Goal: Task Accomplishment & Management: Use online tool/utility

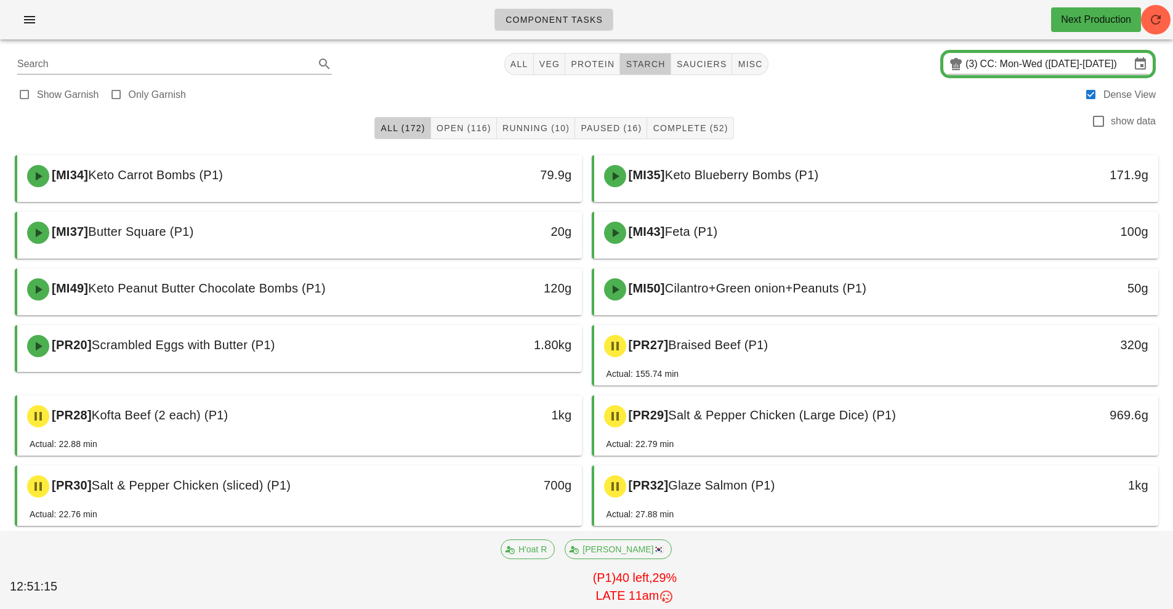
click at [650, 65] on span "starch" at bounding box center [645, 64] width 40 height 10
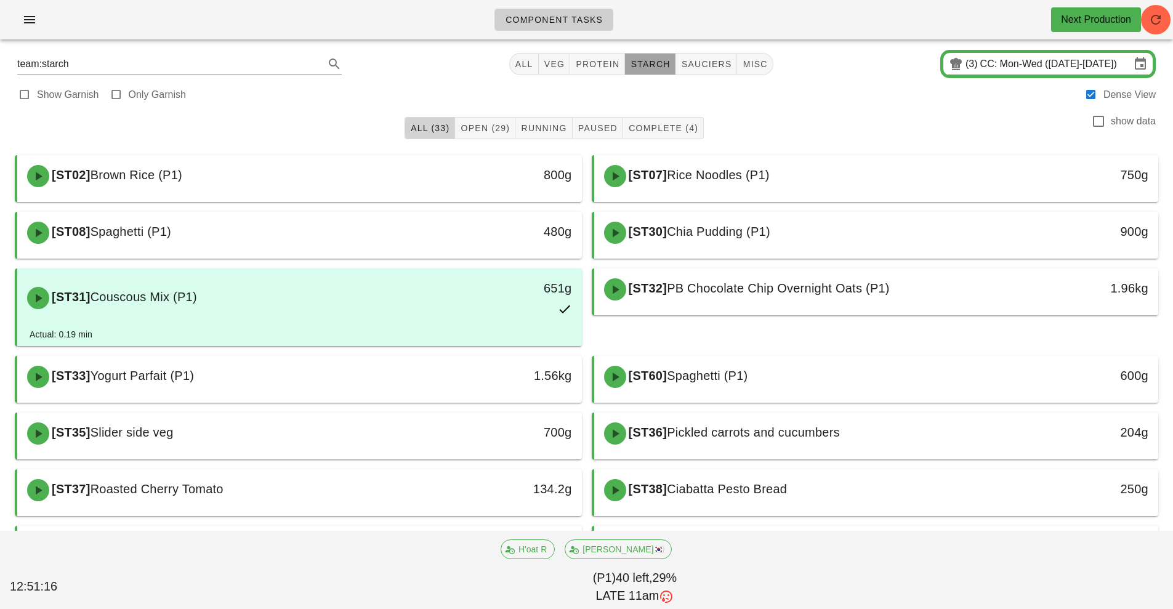
click at [405, 131] on button "All (33)" at bounding box center [430, 128] width 51 height 22
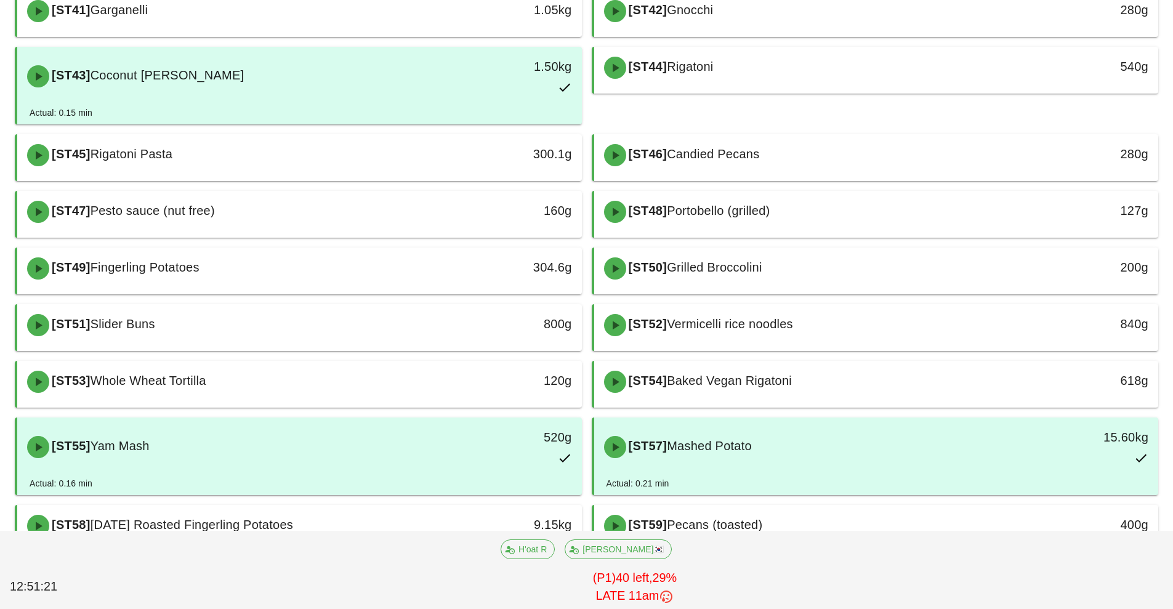
scroll to position [681, 0]
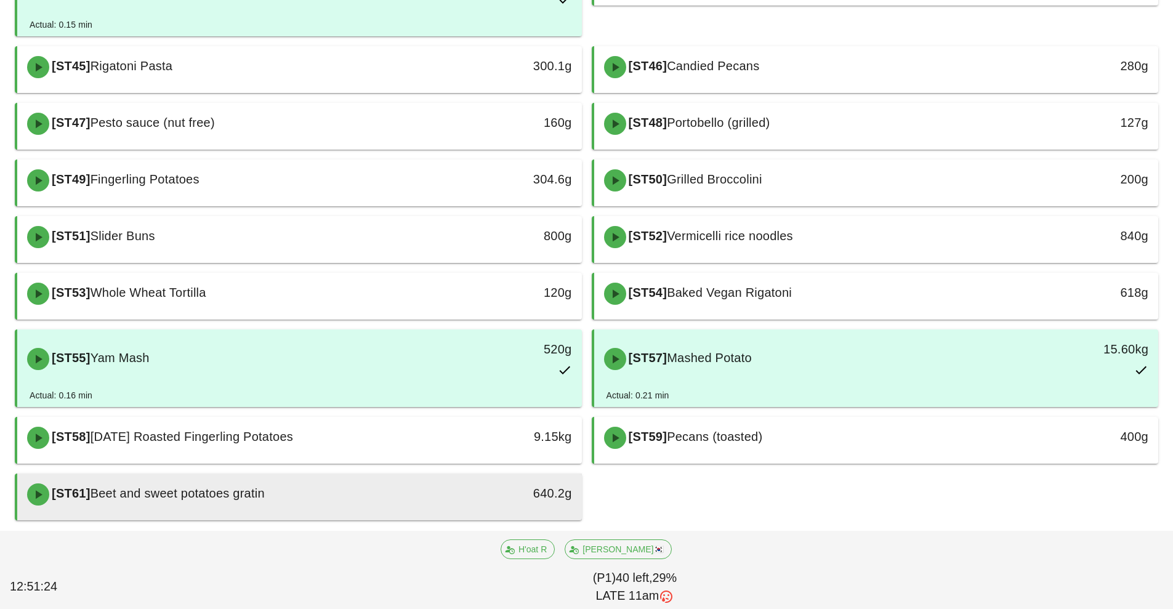
click at [365, 505] on div "[ST61] Beet and sweet potatoes gratin" at bounding box center [229, 494] width 419 height 37
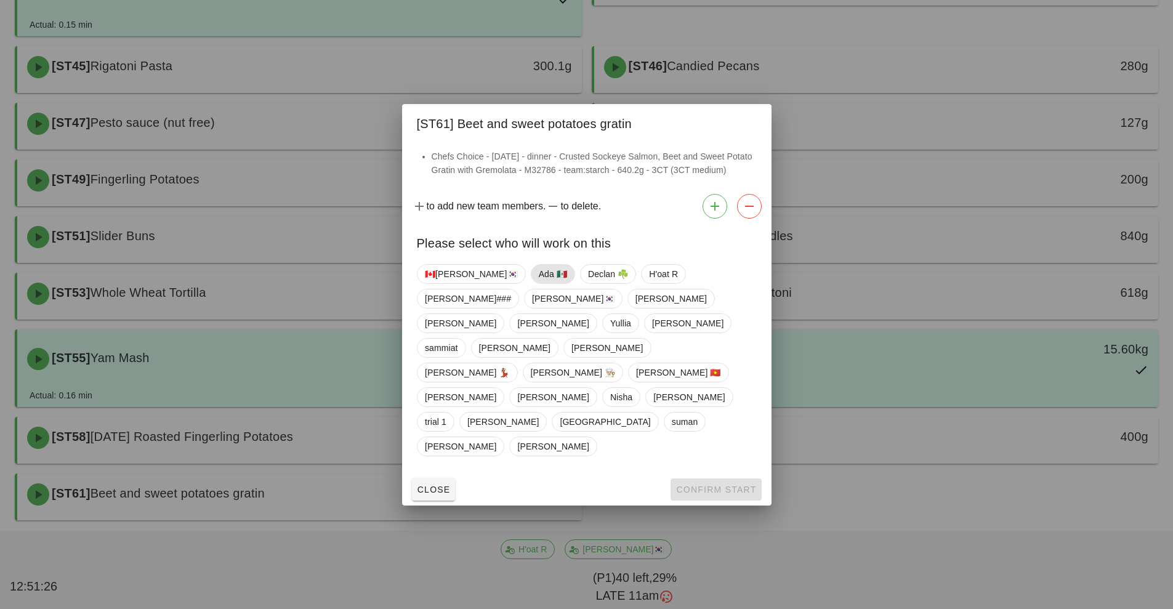
click at [538, 283] on span "Ada 🇲🇽" at bounding box center [552, 274] width 28 height 18
click at [706, 485] on span "Confirm Start" at bounding box center [716, 490] width 81 height 10
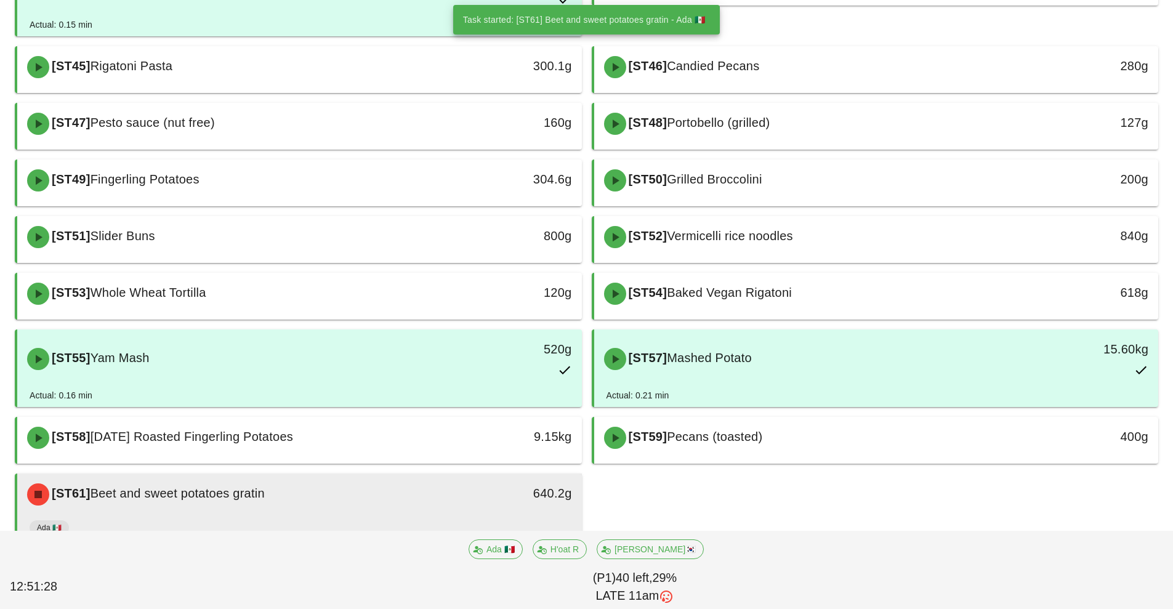
click at [428, 509] on div "[ST61] Beet and sweet potatoes gratin" at bounding box center [229, 494] width 419 height 37
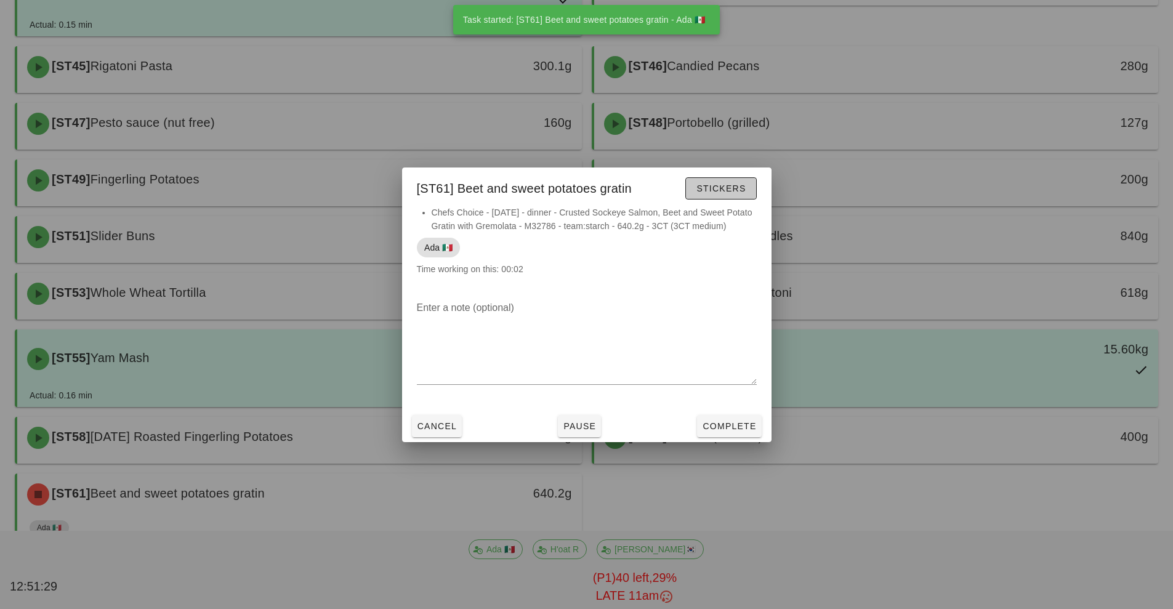
click at [729, 185] on span "Stickers" at bounding box center [721, 189] width 50 height 10
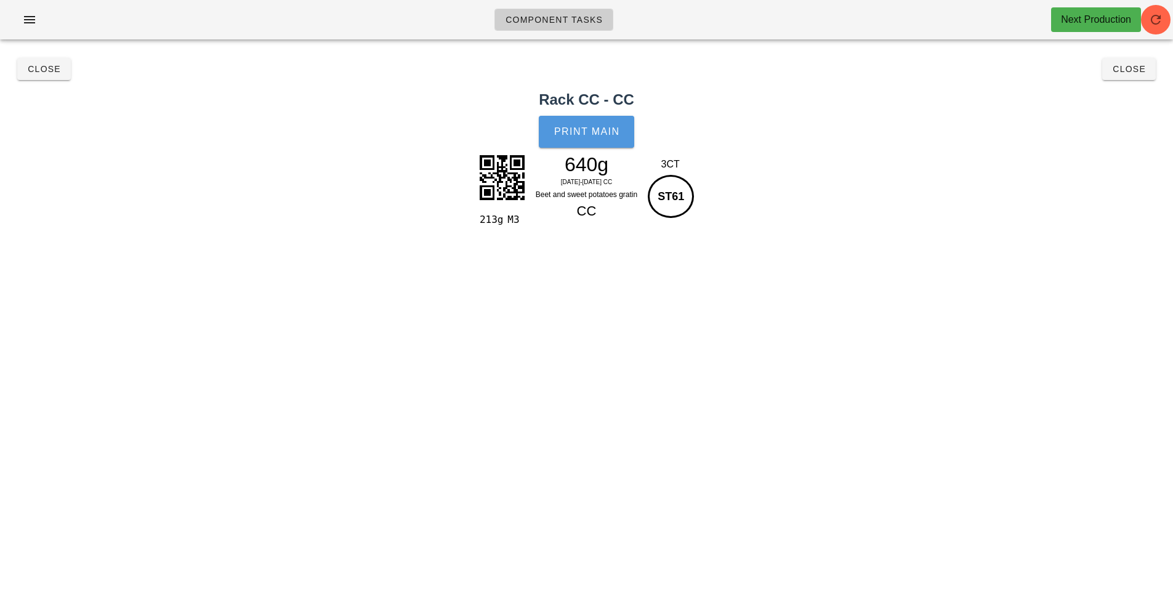
click at [597, 135] on span "Print Main" at bounding box center [587, 131] width 67 height 11
click at [1118, 77] on button "Close" at bounding box center [1129, 69] width 54 height 22
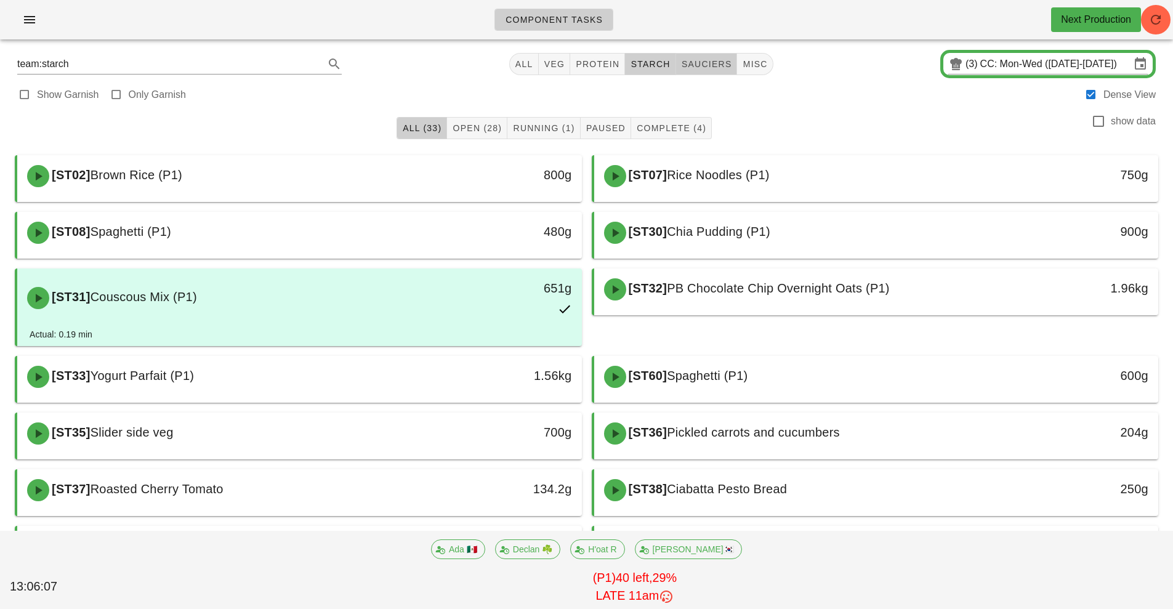
click at [716, 63] on span "sauciers" at bounding box center [706, 64] width 51 height 10
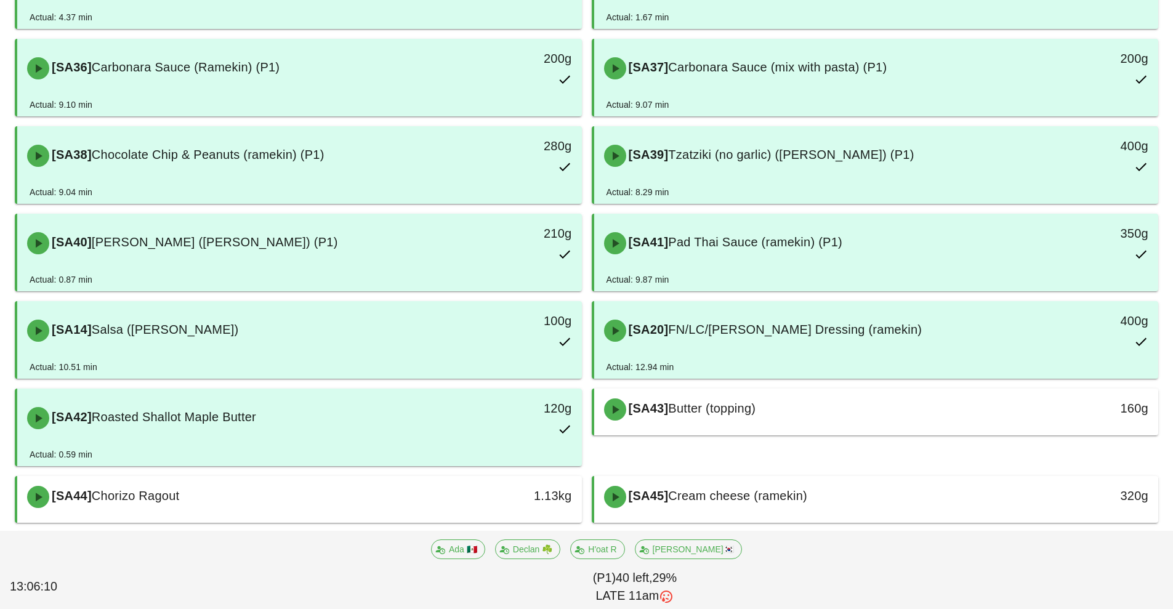
scroll to position [700, 0]
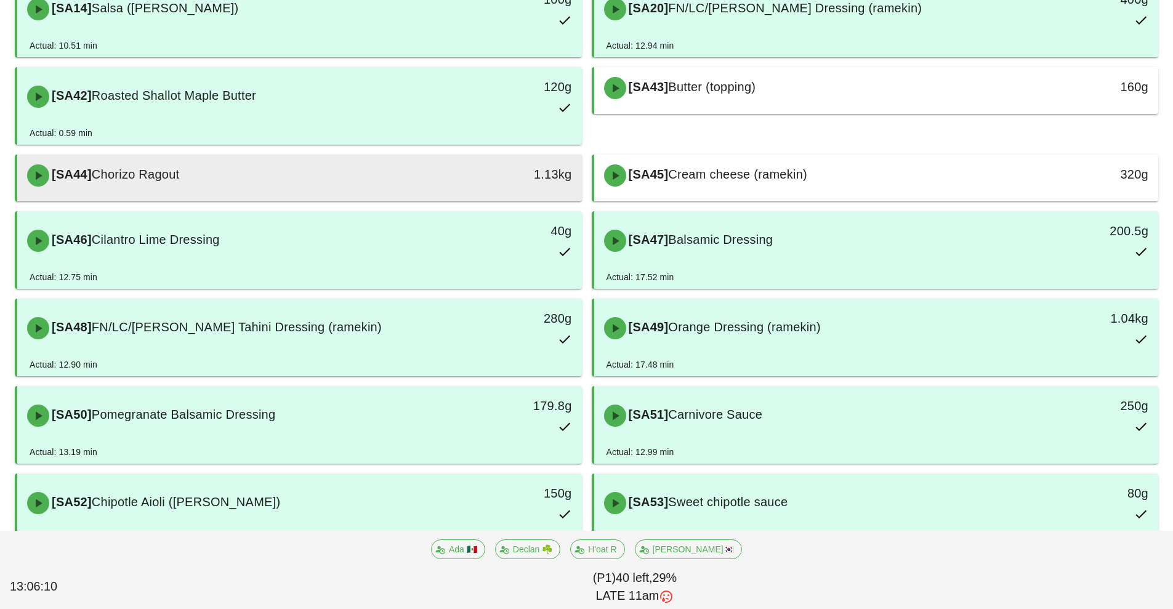
click at [395, 171] on div "[SA44] Chorizo Ragout" at bounding box center [229, 175] width 419 height 37
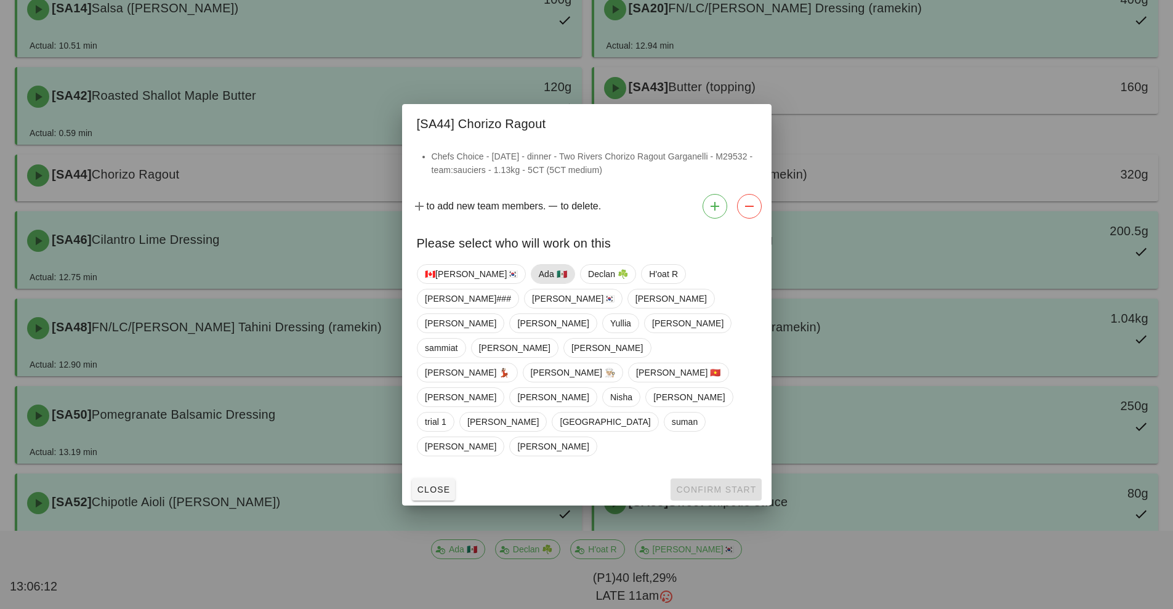
click at [538, 283] on span "Ada 🇲🇽" at bounding box center [552, 274] width 28 height 18
click at [716, 485] on span "Confirm Start" at bounding box center [716, 490] width 81 height 10
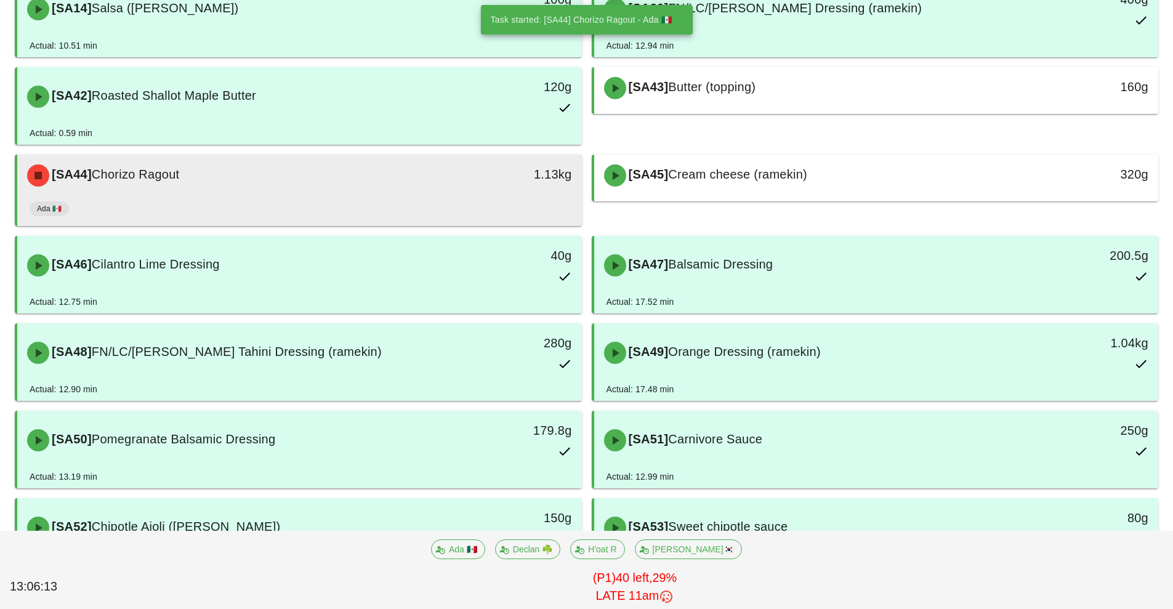
click at [448, 174] on div "1.13kg" at bounding box center [509, 174] width 125 height 20
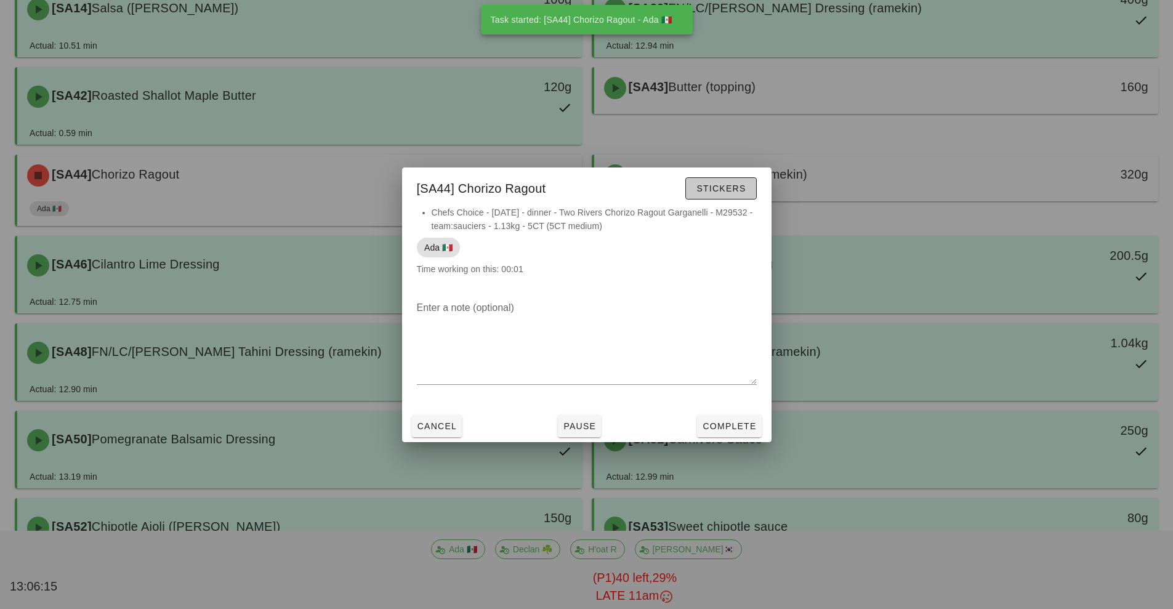
click at [721, 191] on span "Stickers" at bounding box center [721, 189] width 50 height 10
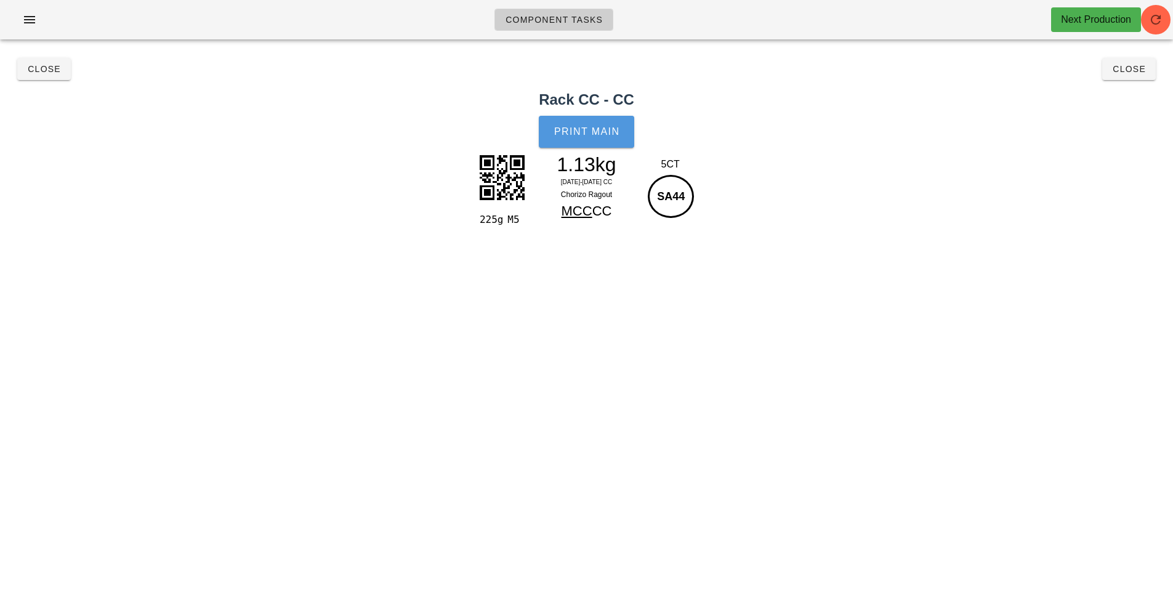
click at [607, 129] on span "Print Main" at bounding box center [587, 131] width 67 height 11
click at [1131, 78] on button "Close" at bounding box center [1129, 69] width 54 height 22
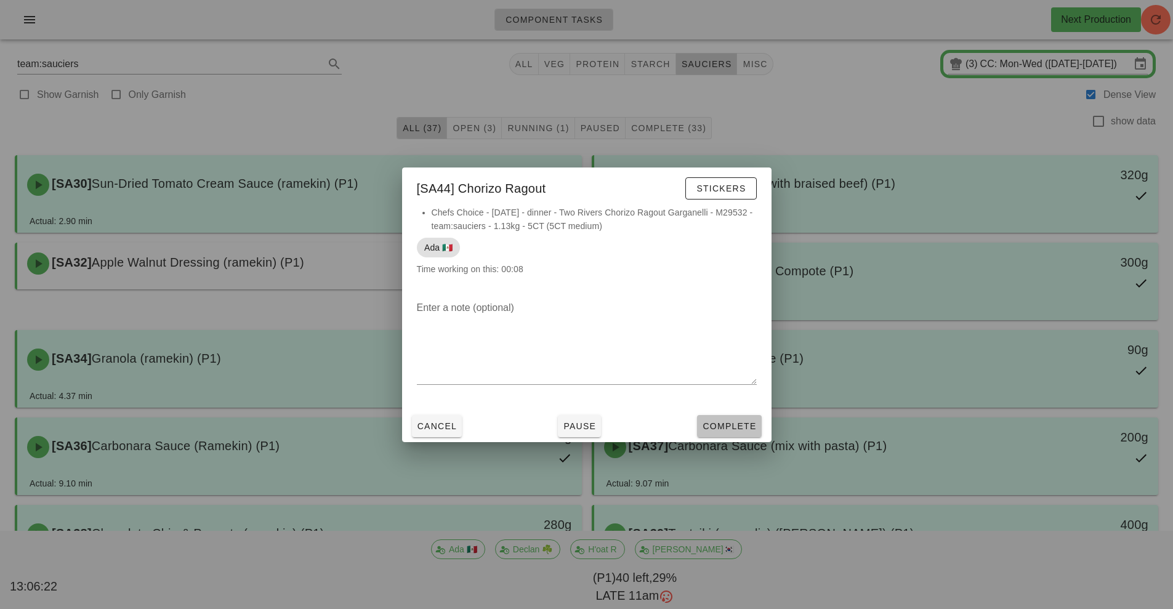
click at [735, 434] on button "Complete" at bounding box center [729, 426] width 64 height 22
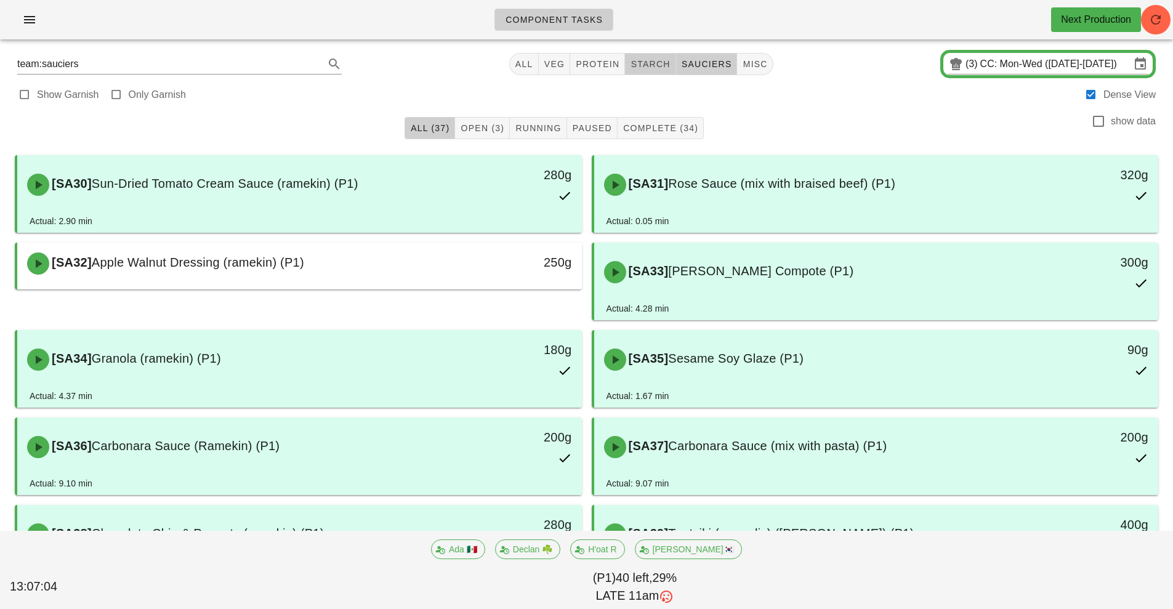
click at [645, 63] on span "starch" at bounding box center [650, 64] width 40 height 10
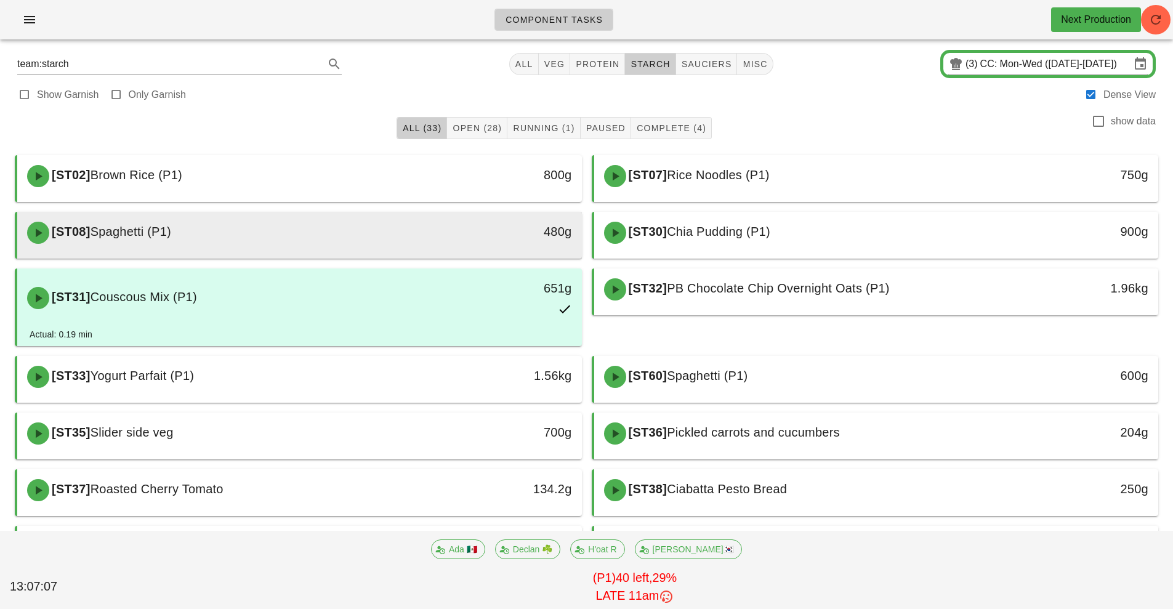
click at [450, 228] on div "480g" at bounding box center [509, 232] width 125 height 20
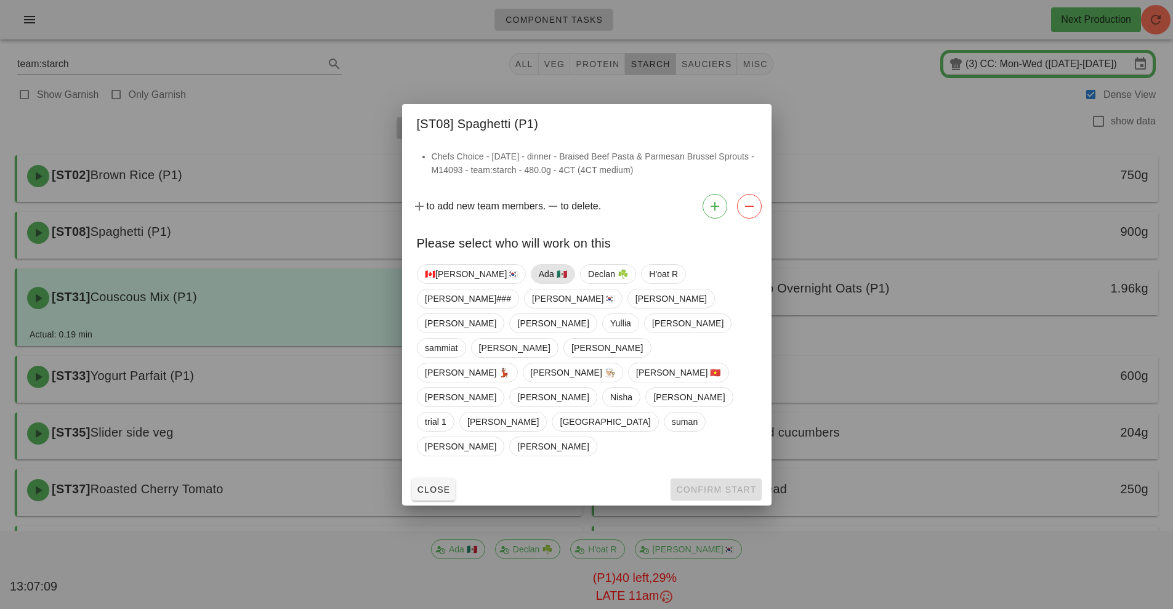
click at [538, 283] on span "Ada 🇲🇽" at bounding box center [552, 274] width 28 height 18
click at [688, 485] on span "Confirm Start" at bounding box center [716, 490] width 81 height 10
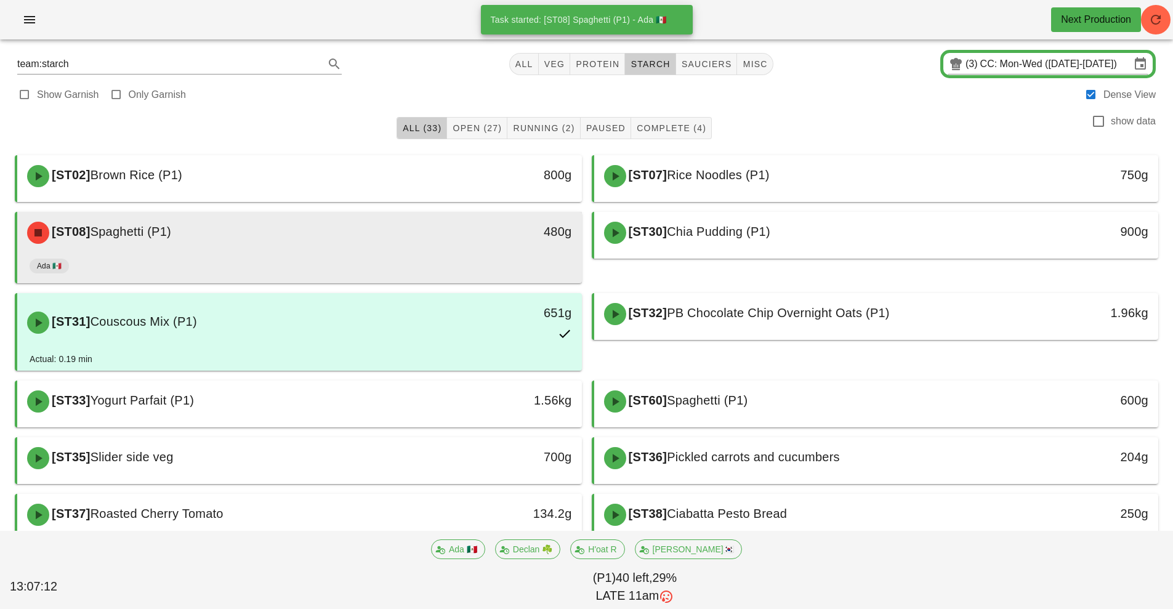
click at [465, 253] on div "[ST08] Spaghetti (P1) 480g" at bounding box center [299, 233] width 565 height 42
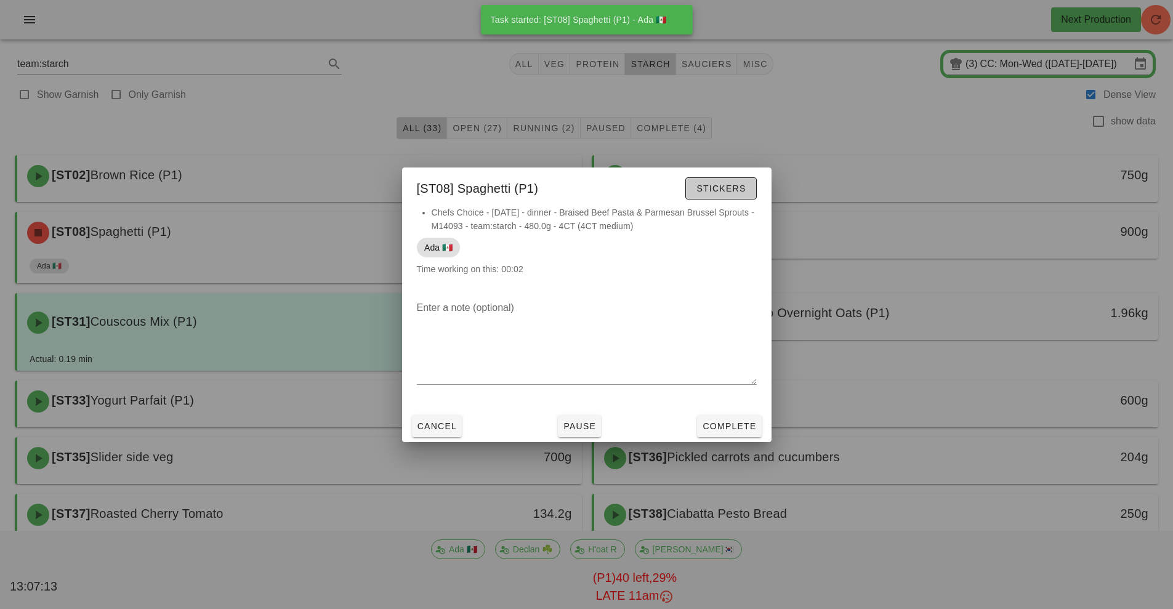
click at [729, 190] on span "Stickers" at bounding box center [721, 189] width 50 height 10
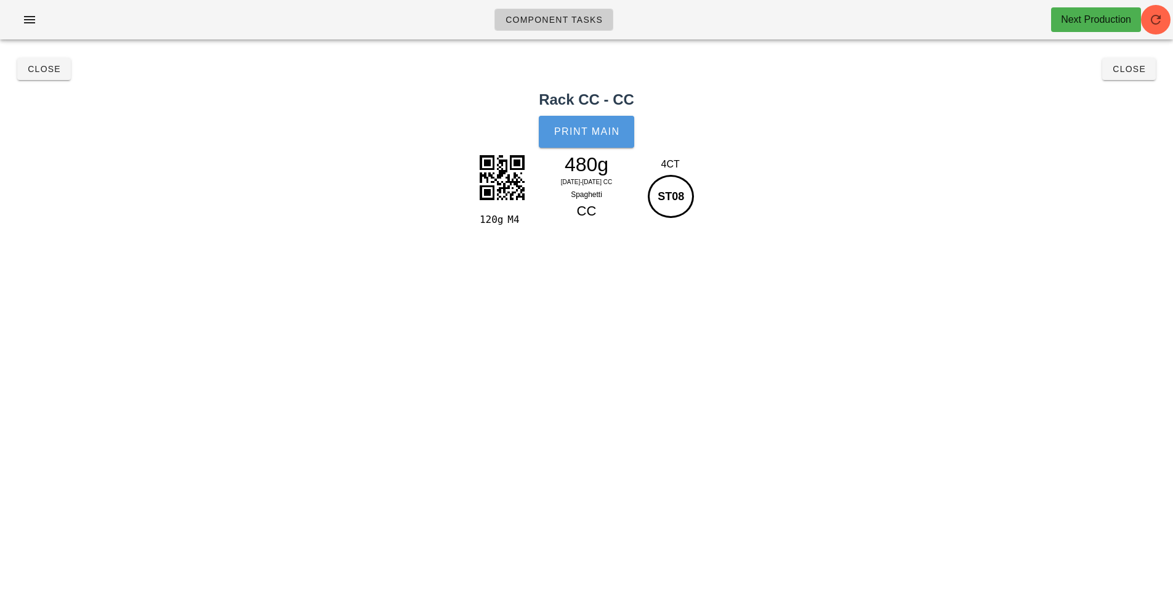
click at [601, 140] on button "Print Main" at bounding box center [586, 132] width 95 height 32
click at [1131, 79] on button "Close" at bounding box center [1129, 69] width 54 height 22
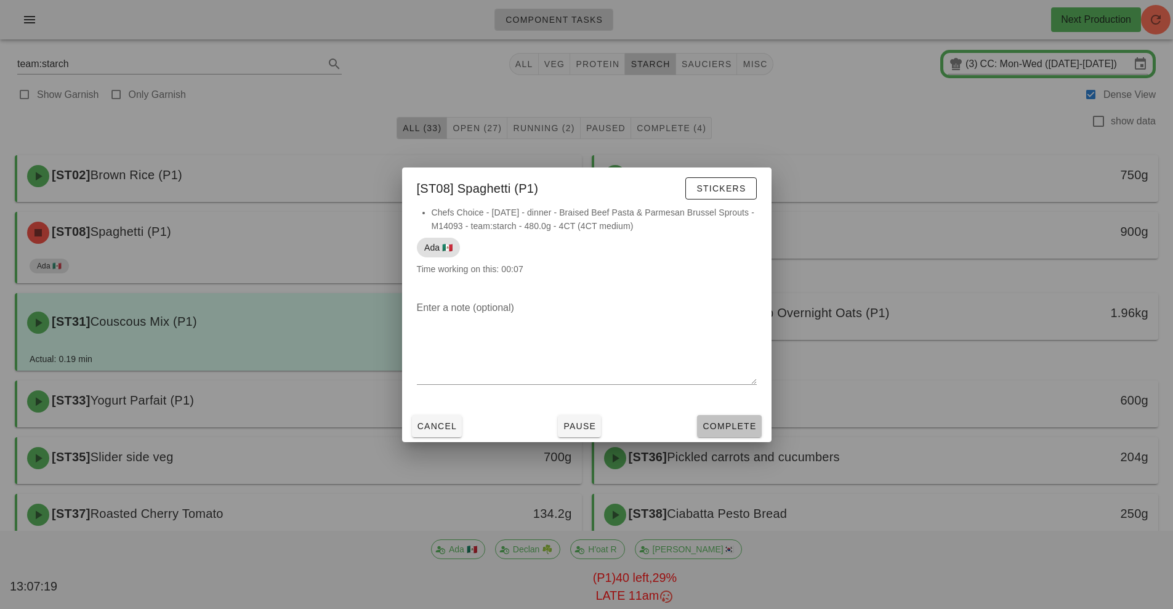
click at [725, 434] on button "Complete" at bounding box center [729, 426] width 64 height 22
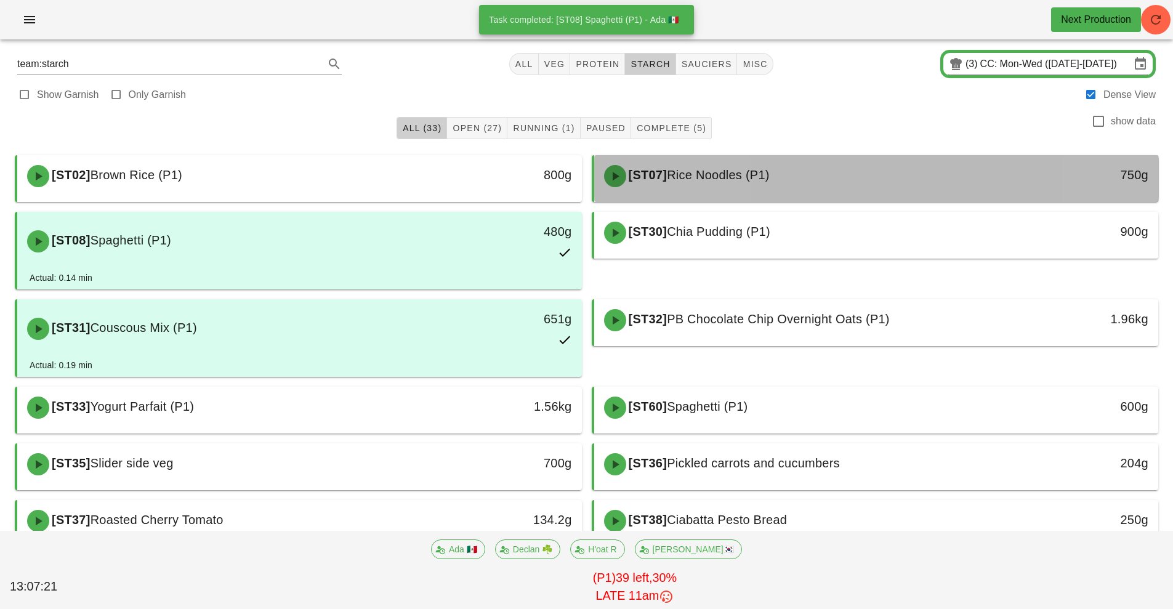
click at [841, 179] on div "[ST07] Rice Noodles (P1)" at bounding box center [806, 176] width 419 height 37
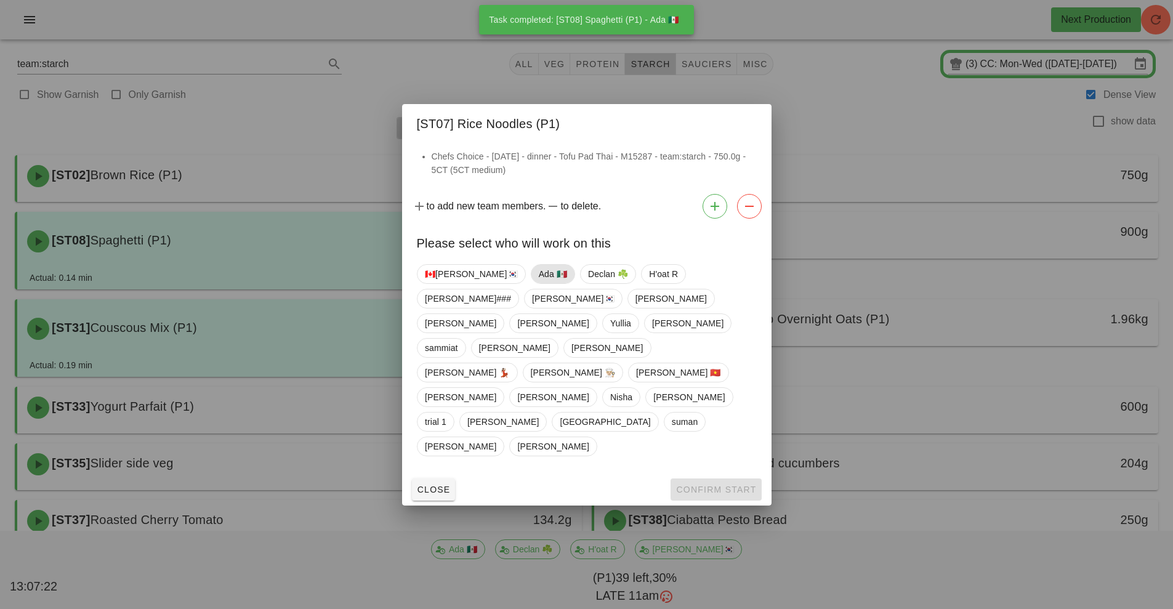
click at [538, 283] on span "Ada 🇲🇽" at bounding box center [552, 274] width 28 height 18
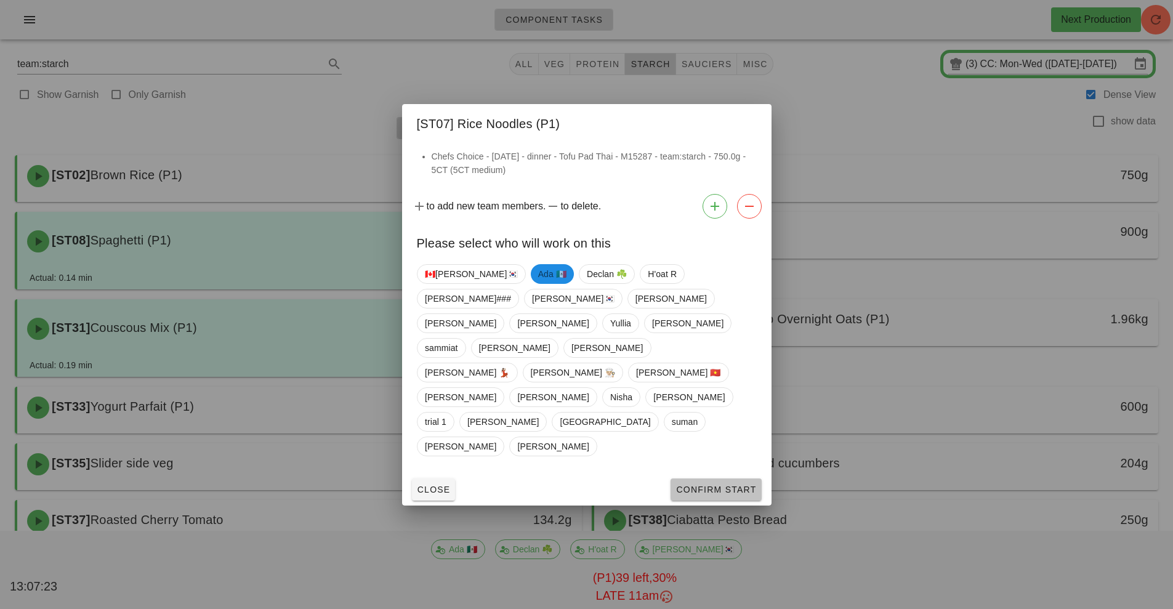
click at [689, 479] on button "Confirm Start" at bounding box center [716, 490] width 91 height 22
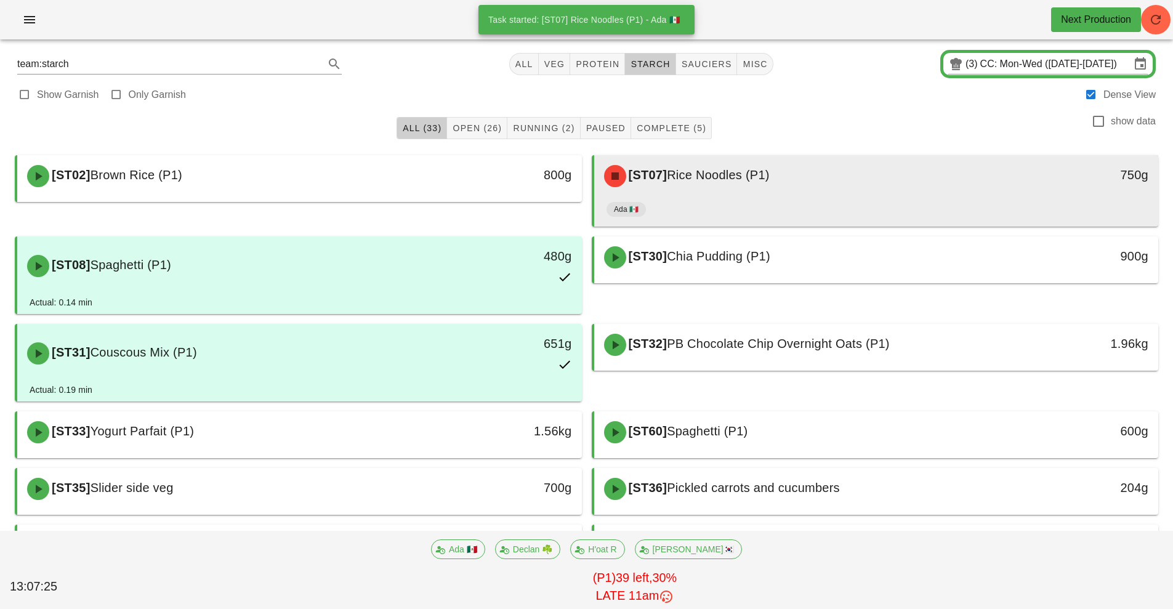
click at [868, 194] on div "[ST07] Rice Noodles (P1)" at bounding box center [806, 176] width 419 height 37
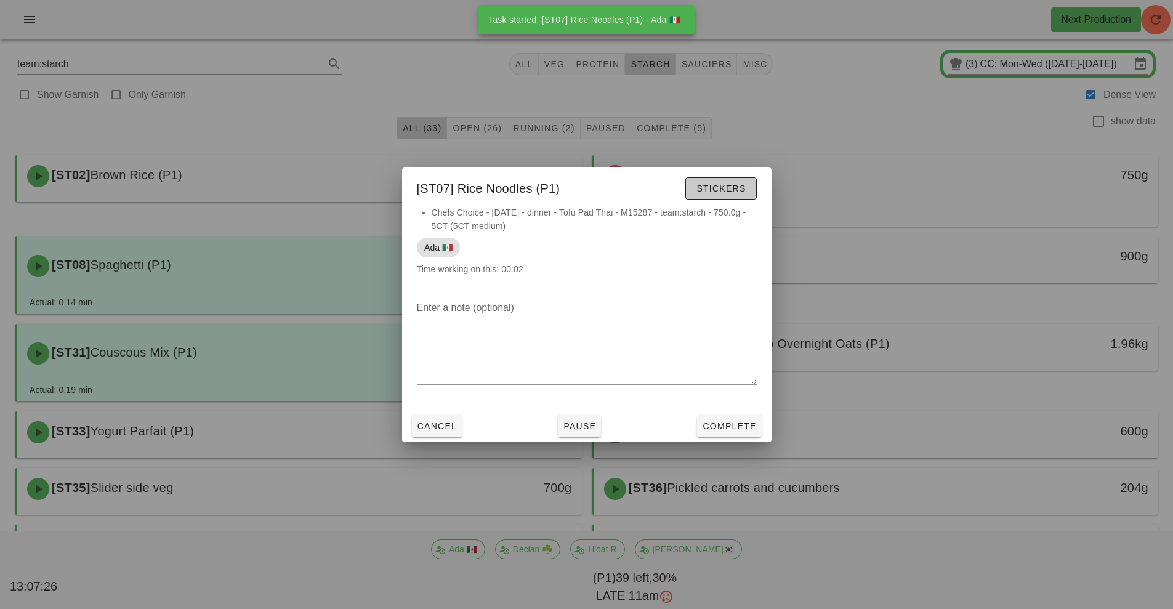
click at [727, 187] on span "Stickers" at bounding box center [721, 189] width 50 height 10
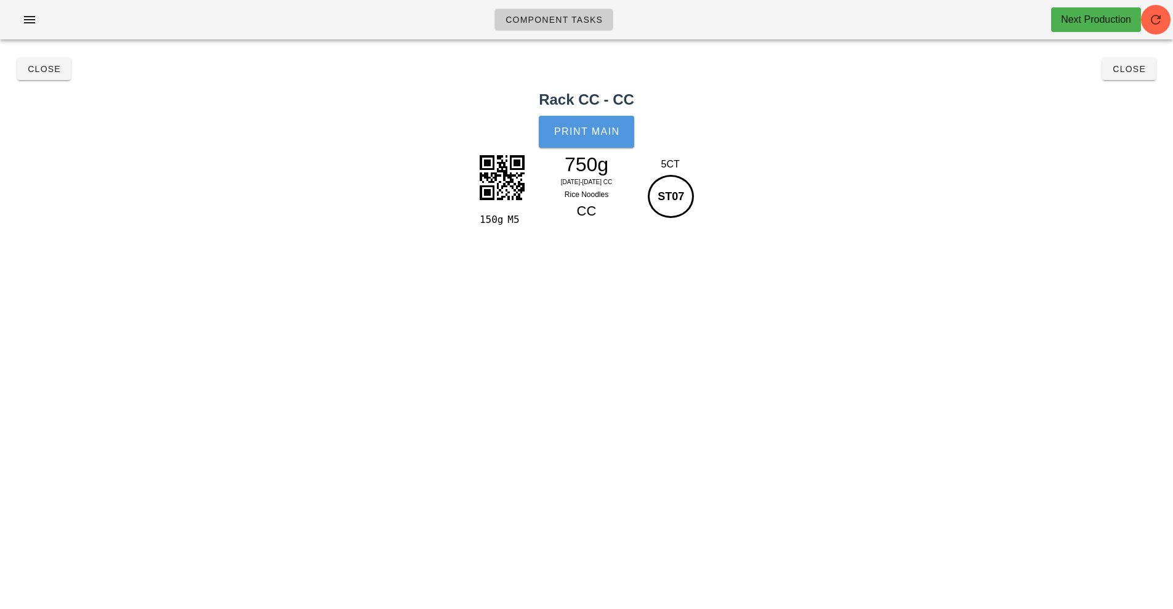
click at [587, 142] on button "Print Main" at bounding box center [586, 132] width 95 height 32
click at [1130, 78] on button "Close" at bounding box center [1129, 69] width 54 height 22
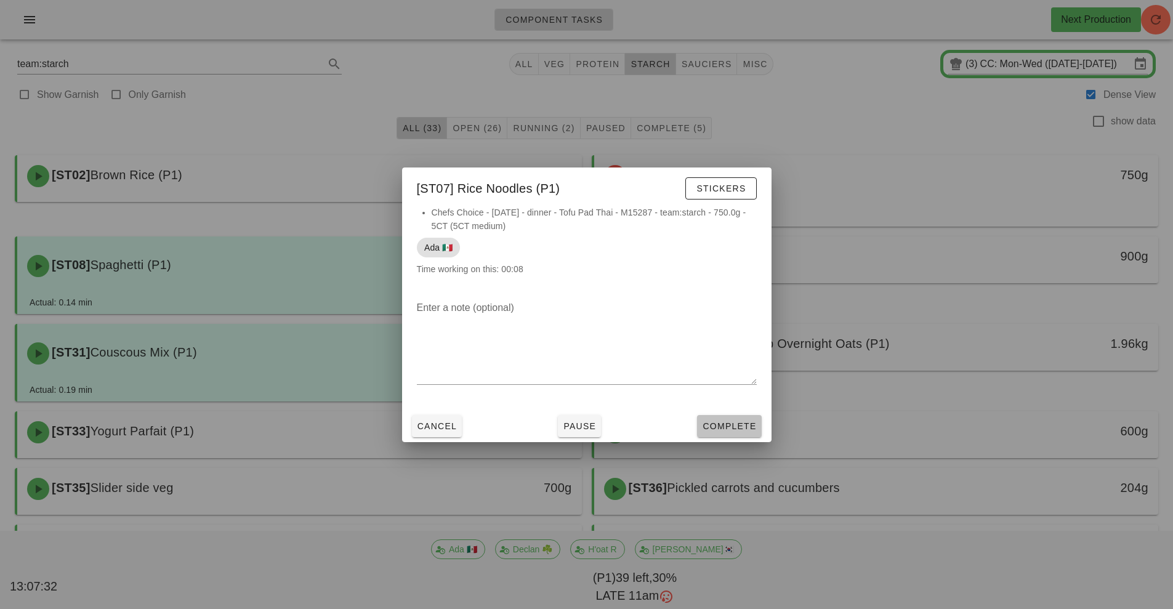
click at [730, 434] on button "Complete" at bounding box center [729, 426] width 64 height 22
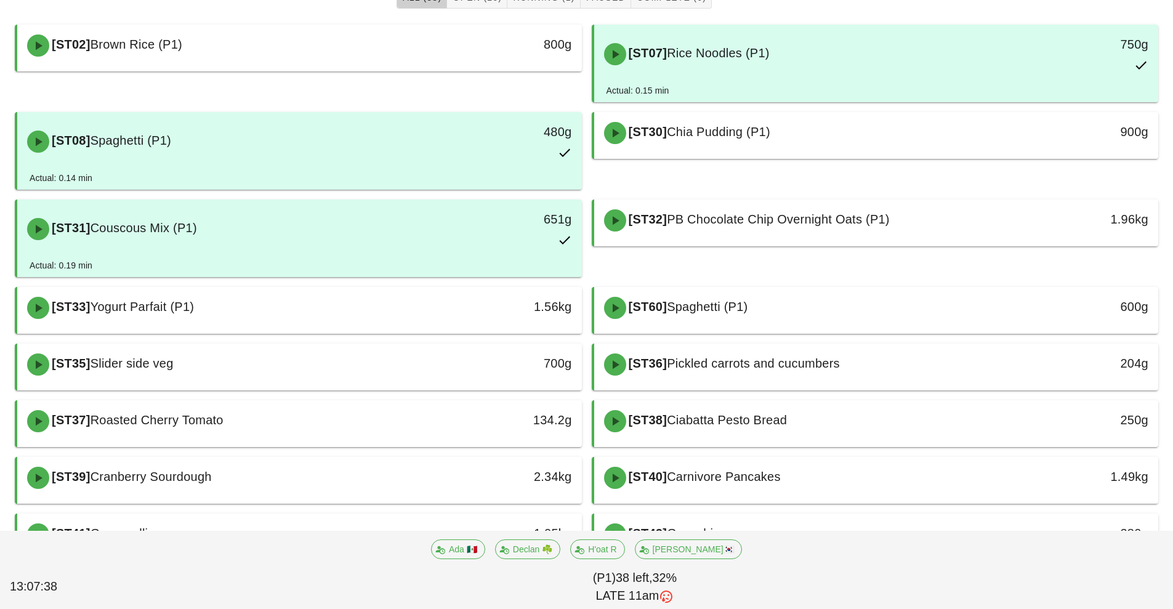
scroll to position [140, 0]
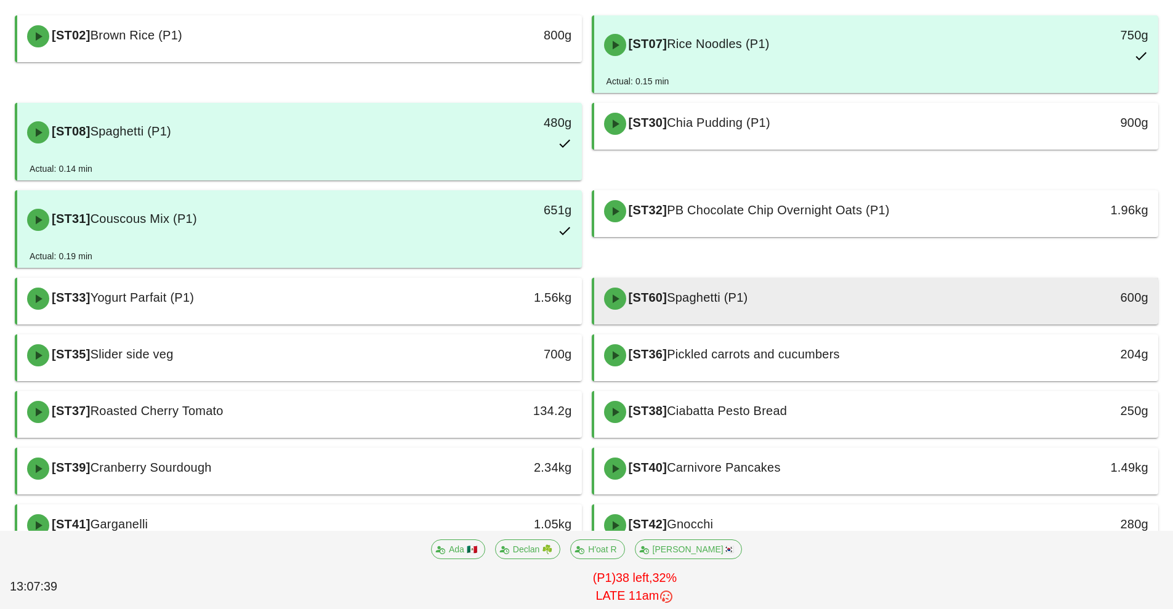
click at [803, 301] on div "[ST60] Spaghetti (P1)" at bounding box center [806, 298] width 419 height 37
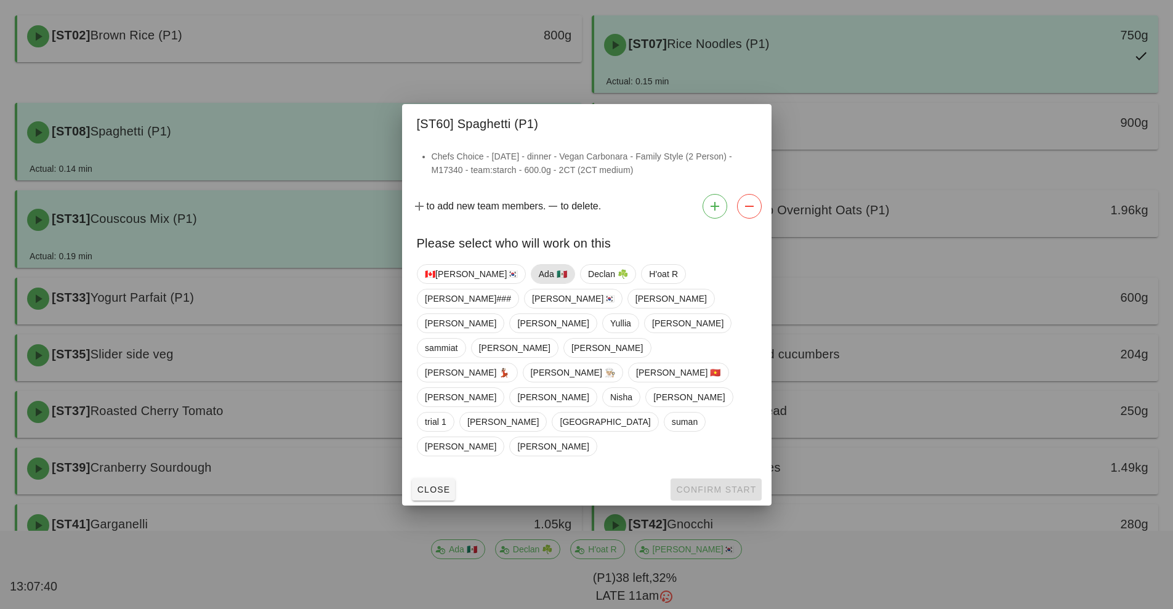
click at [538, 283] on span "Ada 🇲🇽" at bounding box center [552, 274] width 28 height 18
click at [697, 479] on button "Confirm Start" at bounding box center [716, 490] width 91 height 22
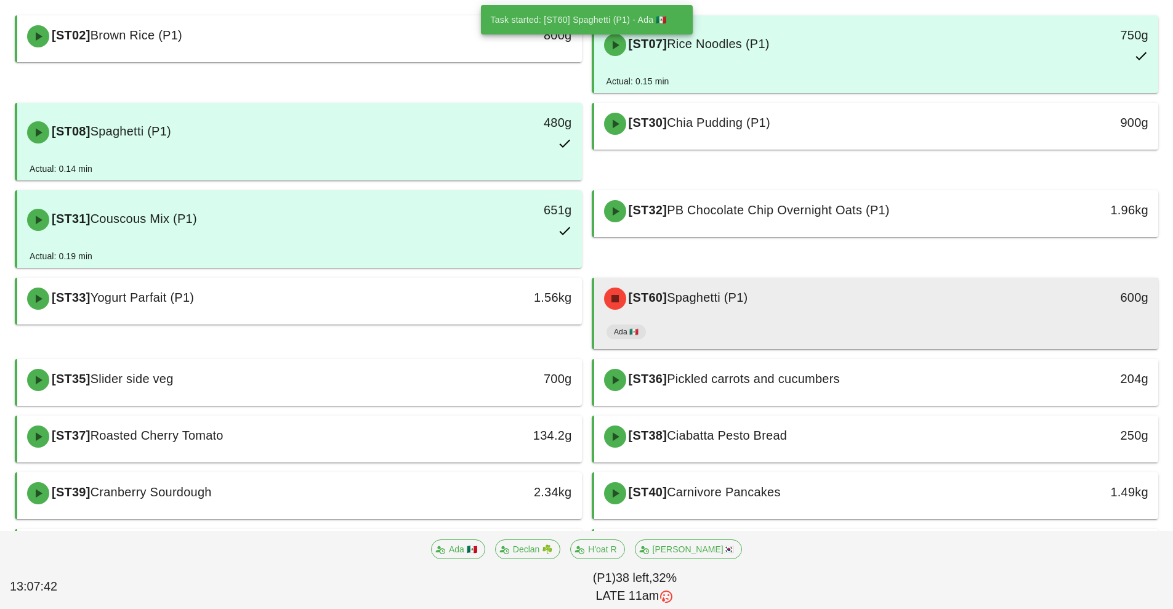
click at [808, 309] on div "[ST60] Spaghetti (P1)" at bounding box center [806, 298] width 419 height 37
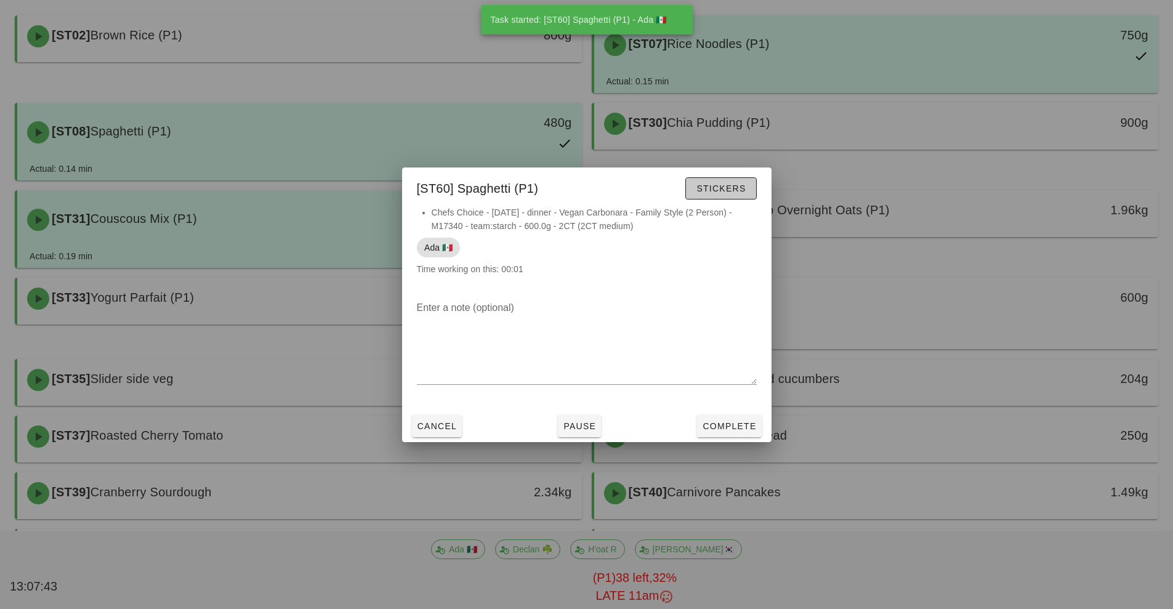
click at [730, 191] on span "Stickers" at bounding box center [721, 189] width 50 height 10
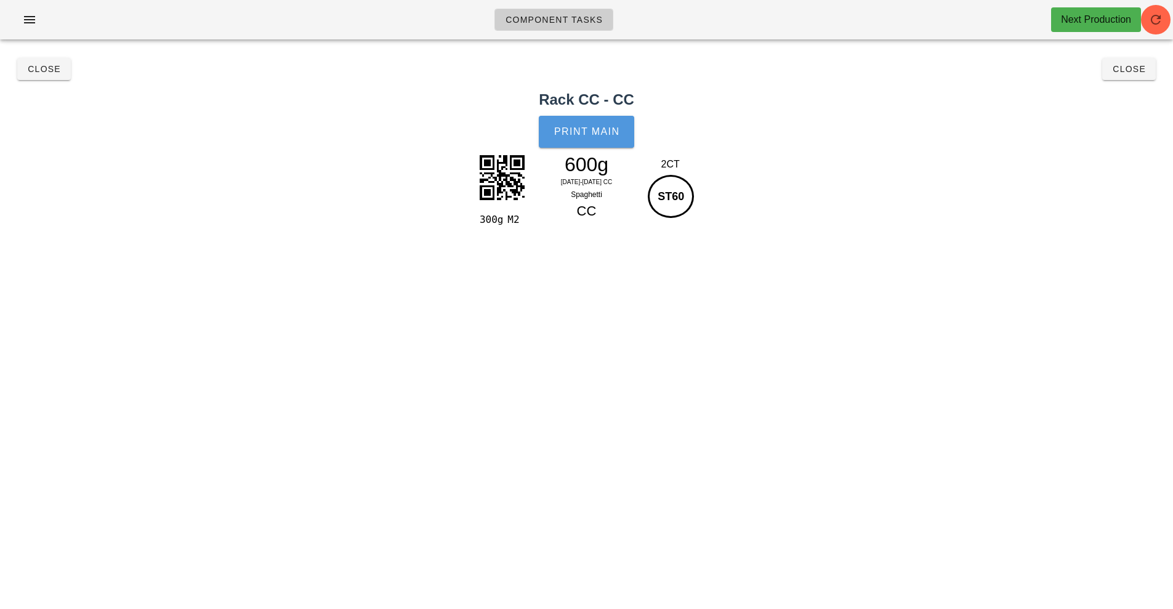
click at [595, 140] on button "Print Main" at bounding box center [586, 132] width 95 height 32
click at [1130, 77] on button "Close" at bounding box center [1129, 69] width 54 height 22
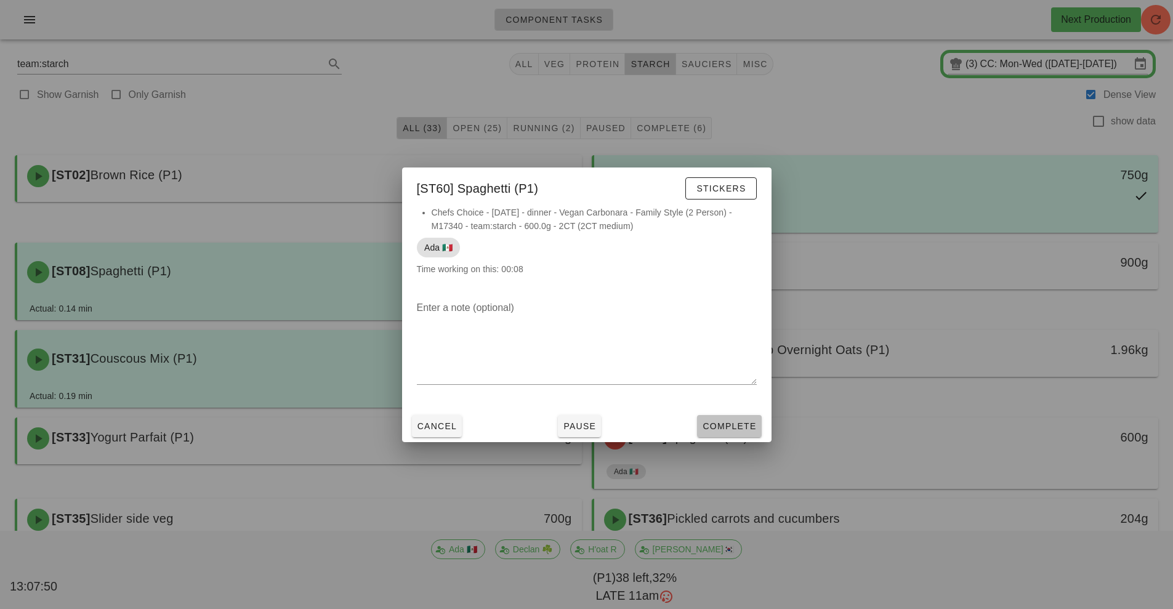
click at [727, 427] on span "Complete" at bounding box center [729, 426] width 54 height 10
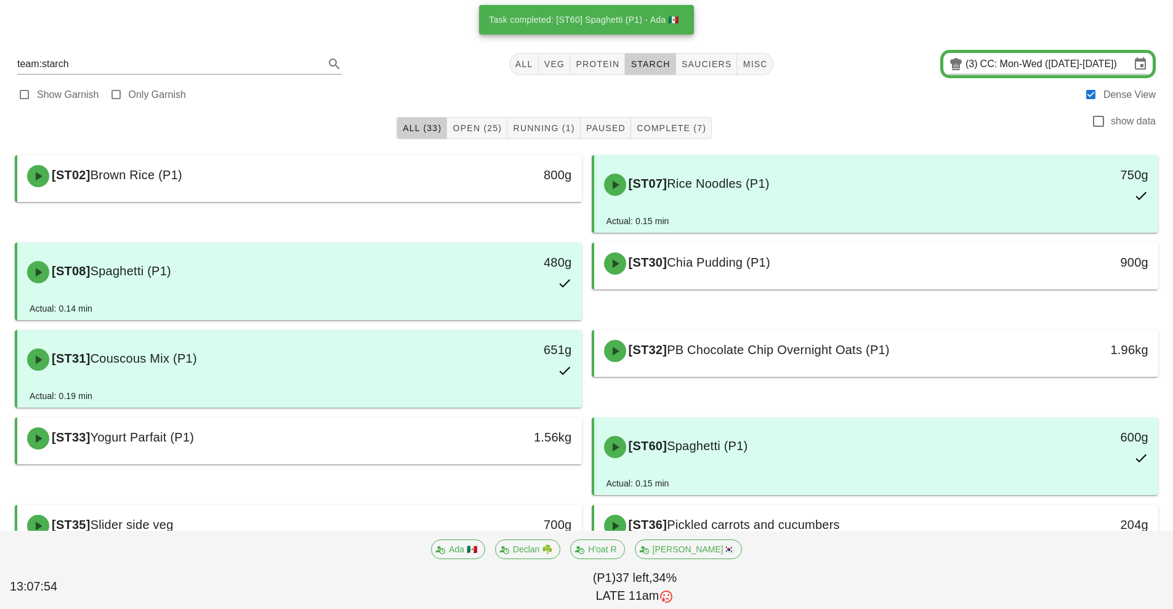
scroll to position [299, 0]
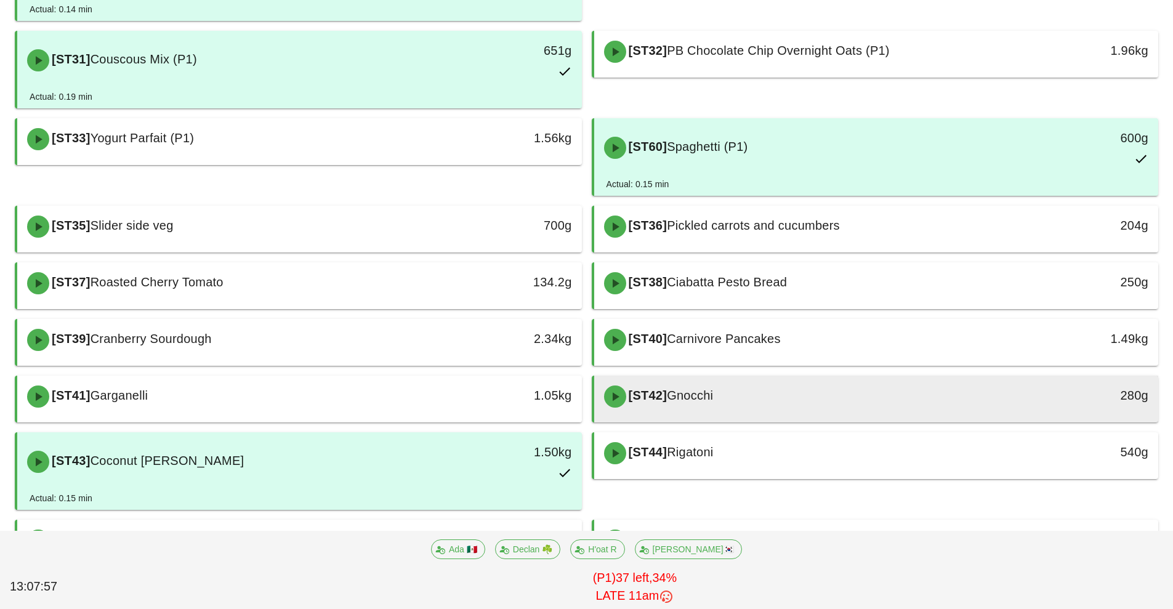
click at [777, 402] on div "[ST42] Gnocchi" at bounding box center [806, 396] width 419 height 37
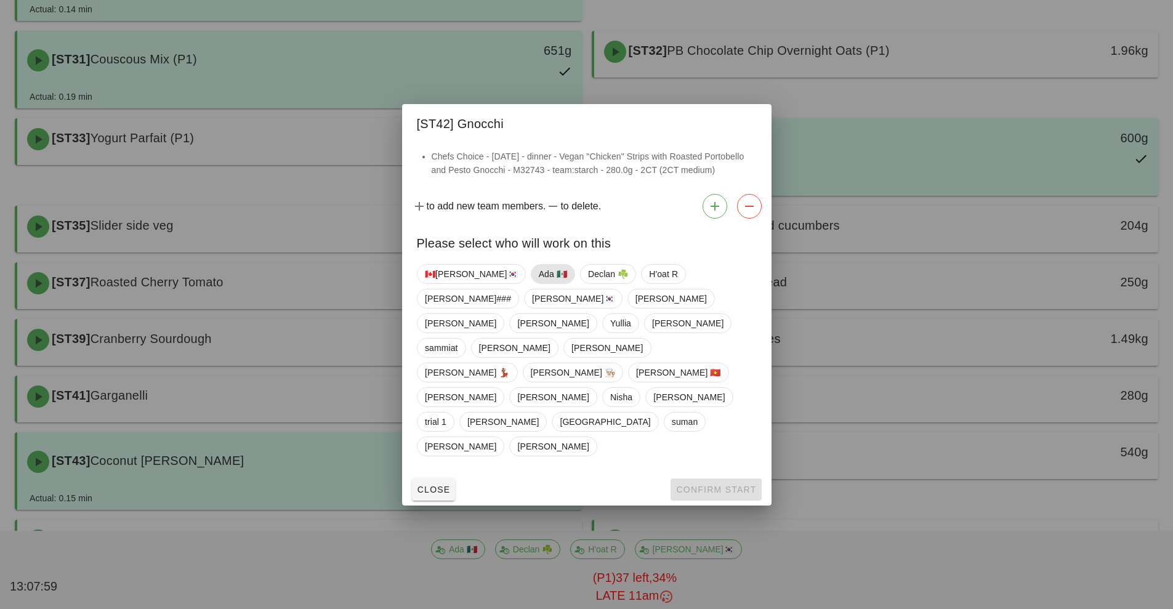
click at [538, 283] on span "Ada 🇲🇽" at bounding box center [552, 274] width 28 height 18
click at [689, 485] on span "Confirm Start" at bounding box center [716, 490] width 81 height 10
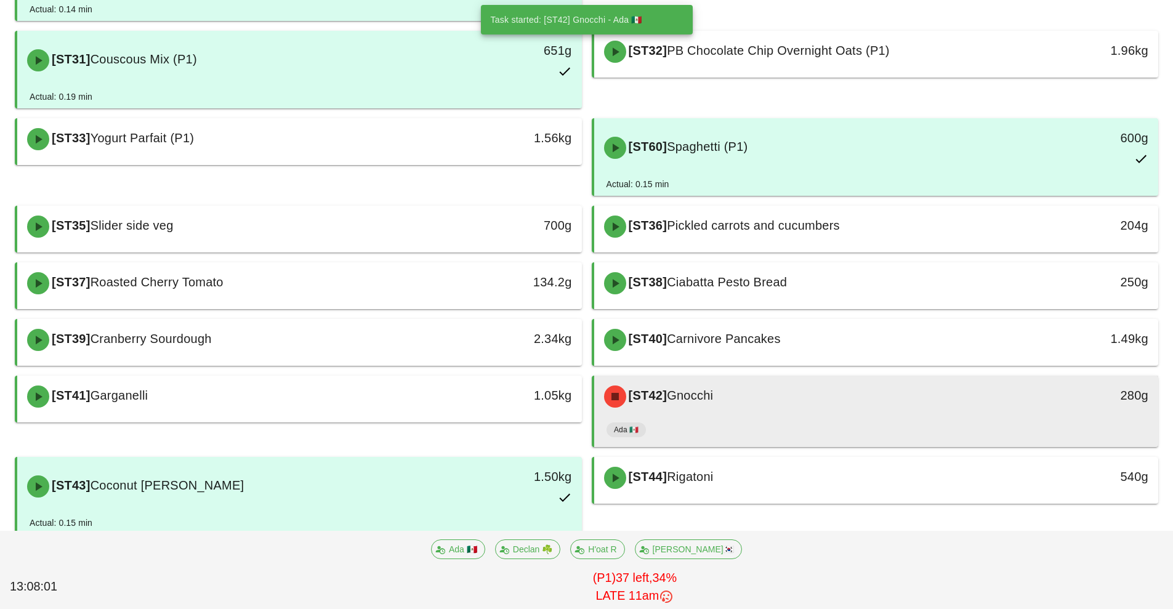
click at [825, 413] on div "[ST42] Gnocchi" at bounding box center [806, 396] width 419 height 37
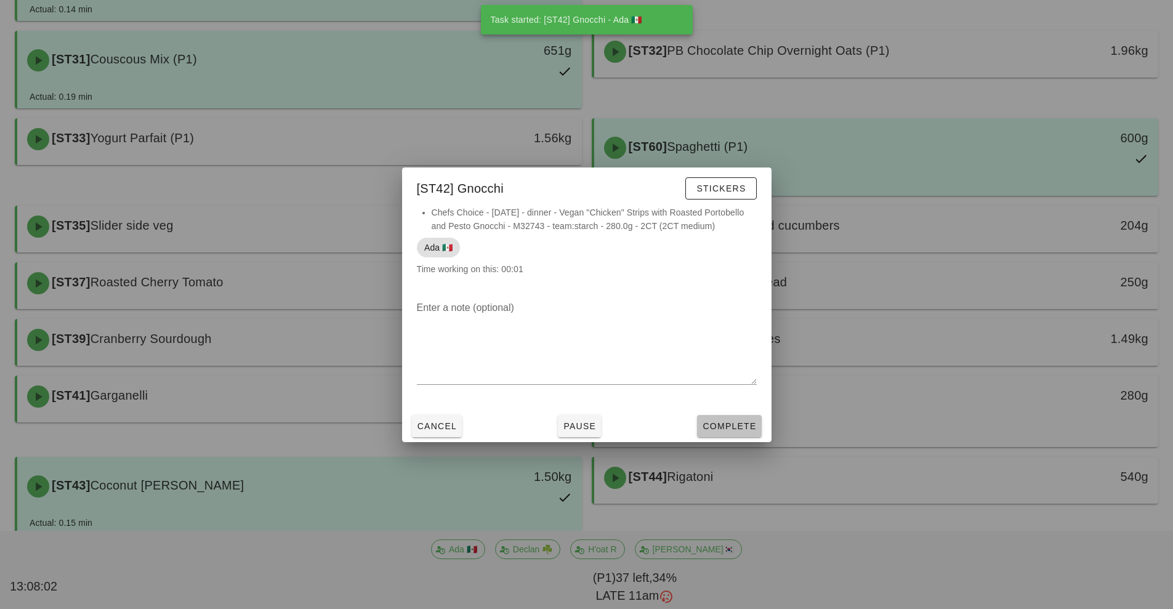
click at [734, 426] on span "Complete" at bounding box center [729, 426] width 54 height 10
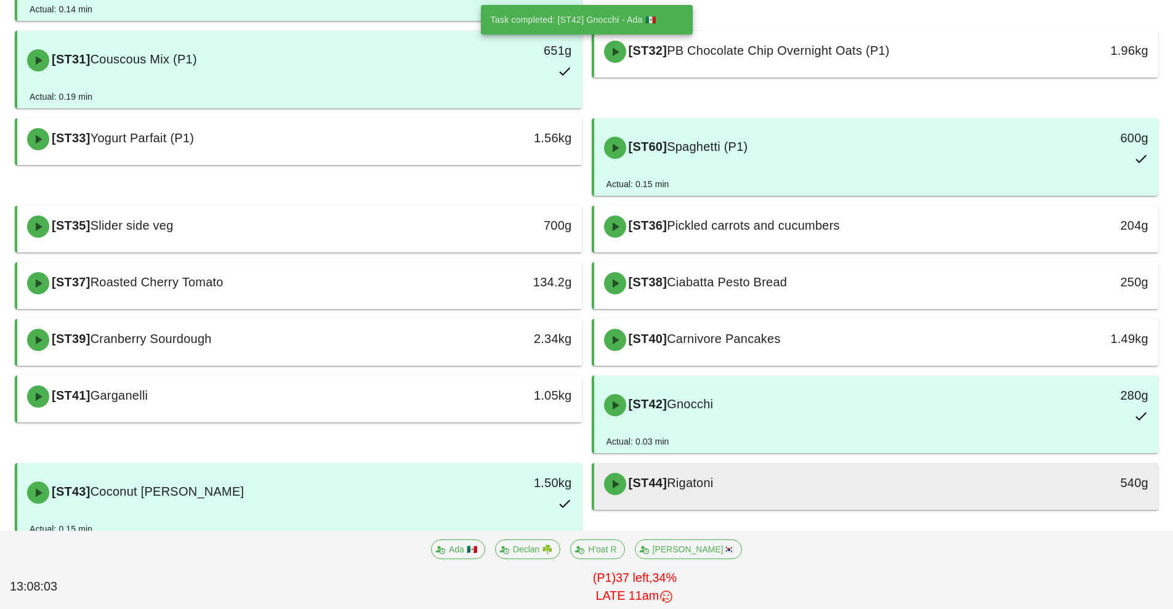
click at [806, 491] on div "[ST44] Rigatoni" at bounding box center [806, 484] width 419 height 37
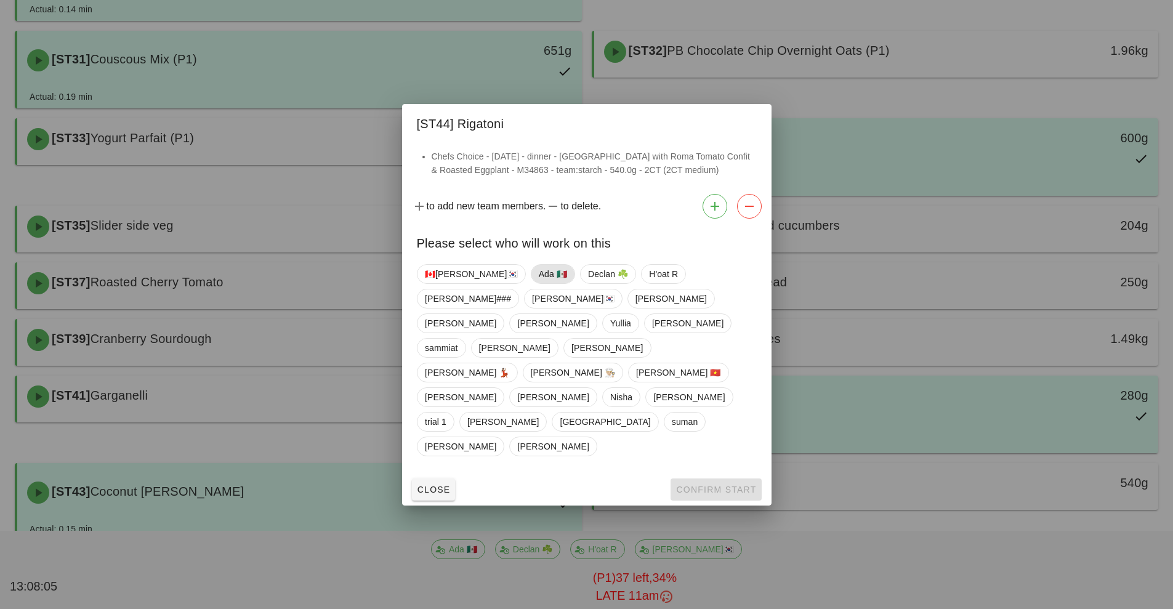
click at [538, 283] on span "Ada 🇲🇽" at bounding box center [552, 274] width 28 height 18
click at [703, 485] on span "Confirm Start" at bounding box center [716, 490] width 81 height 10
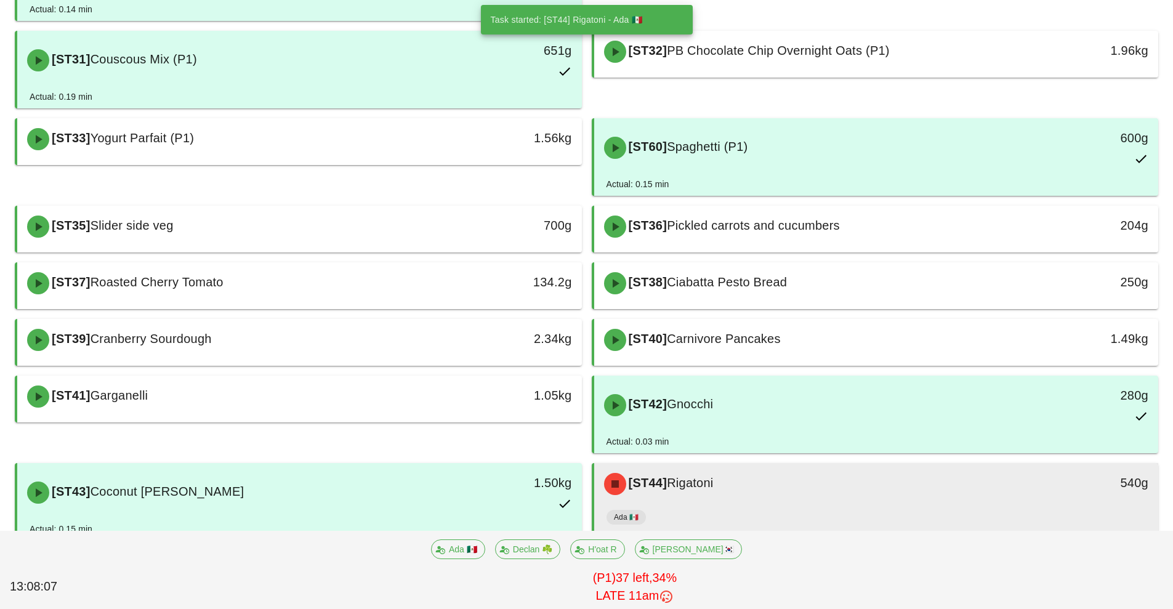
click at [770, 506] on div "Ada 🇲🇽" at bounding box center [877, 520] width 540 height 30
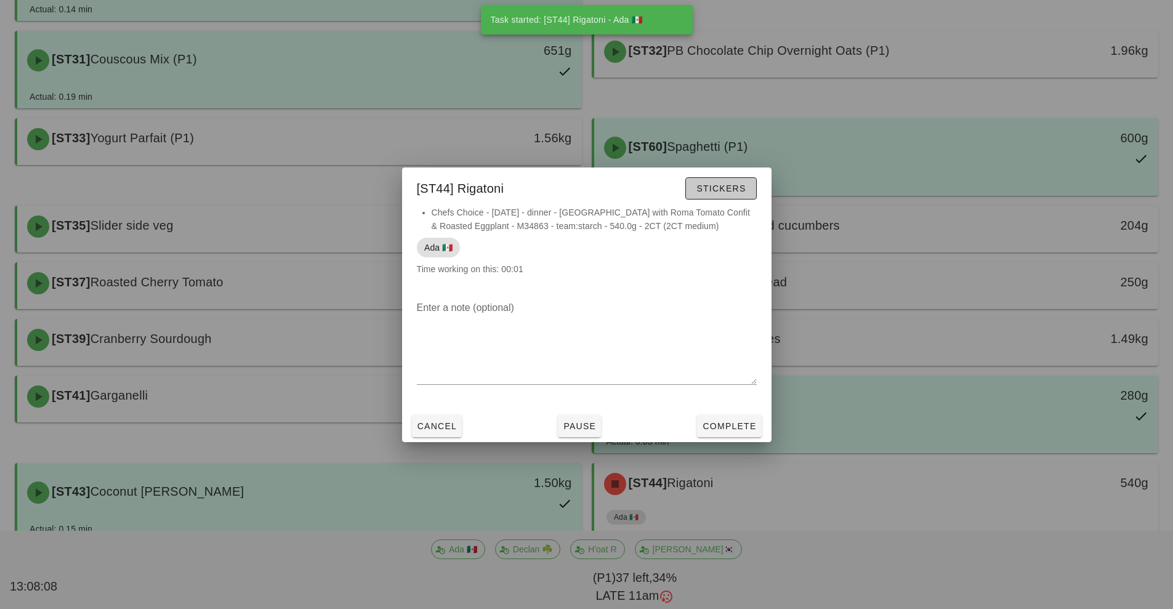
click at [730, 190] on span "Stickers" at bounding box center [721, 189] width 50 height 10
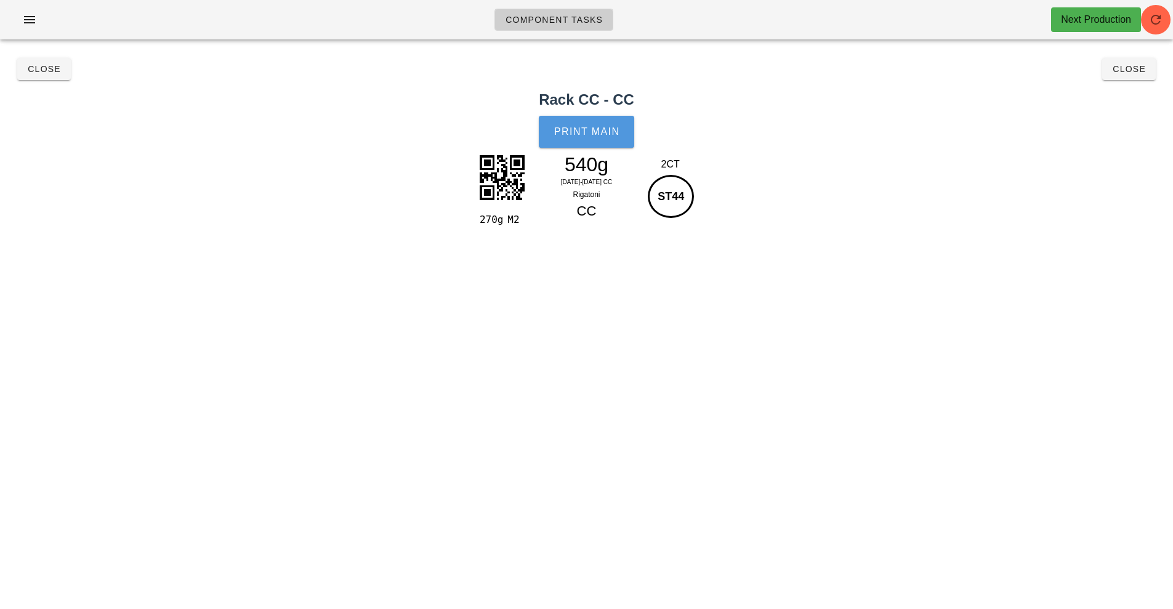
click at [595, 142] on button "Print Main" at bounding box center [586, 132] width 95 height 32
click at [1130, 70] on span "Close" at bounding box center [1129, 69] width 34 height 10
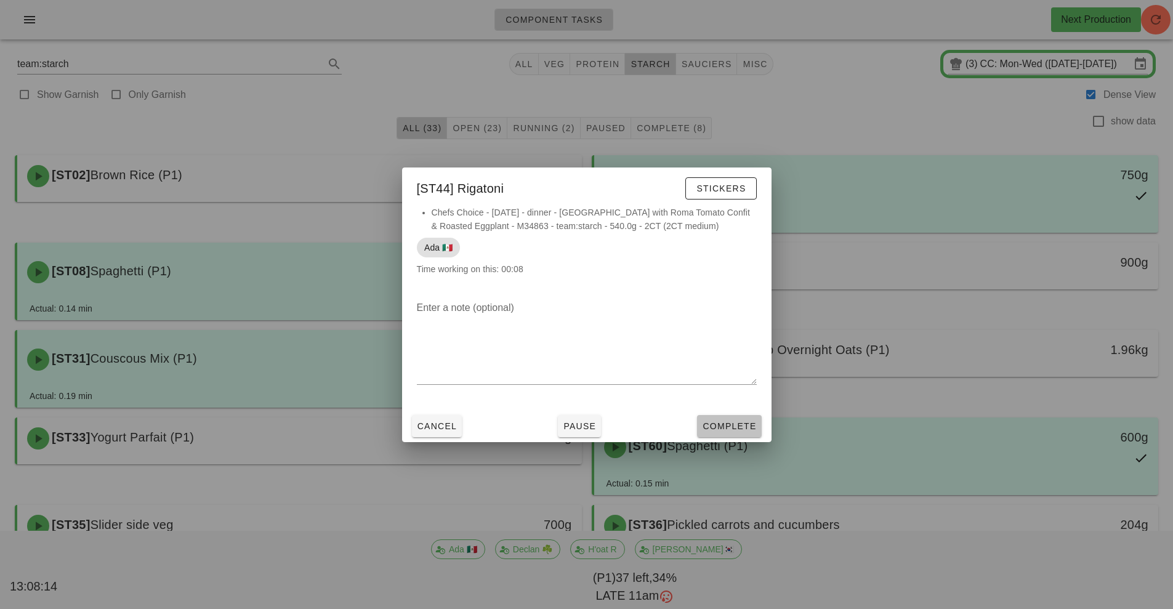
click at [732, 427] on span "Complete" at bounding box center [729, 426] width 54 height 10
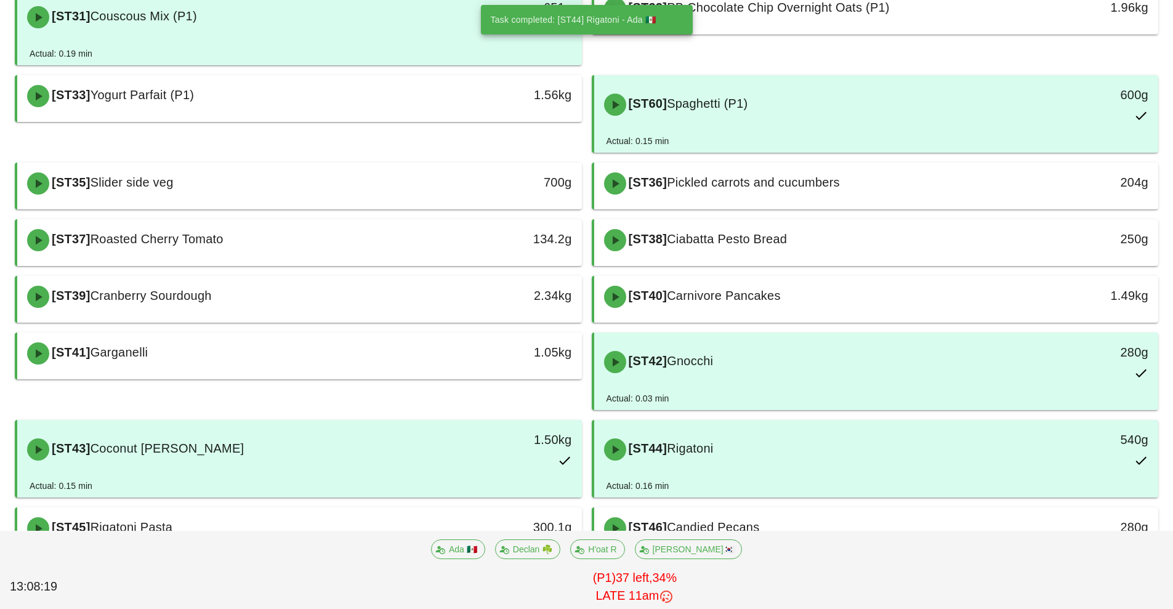
scroll to position [350, 0]
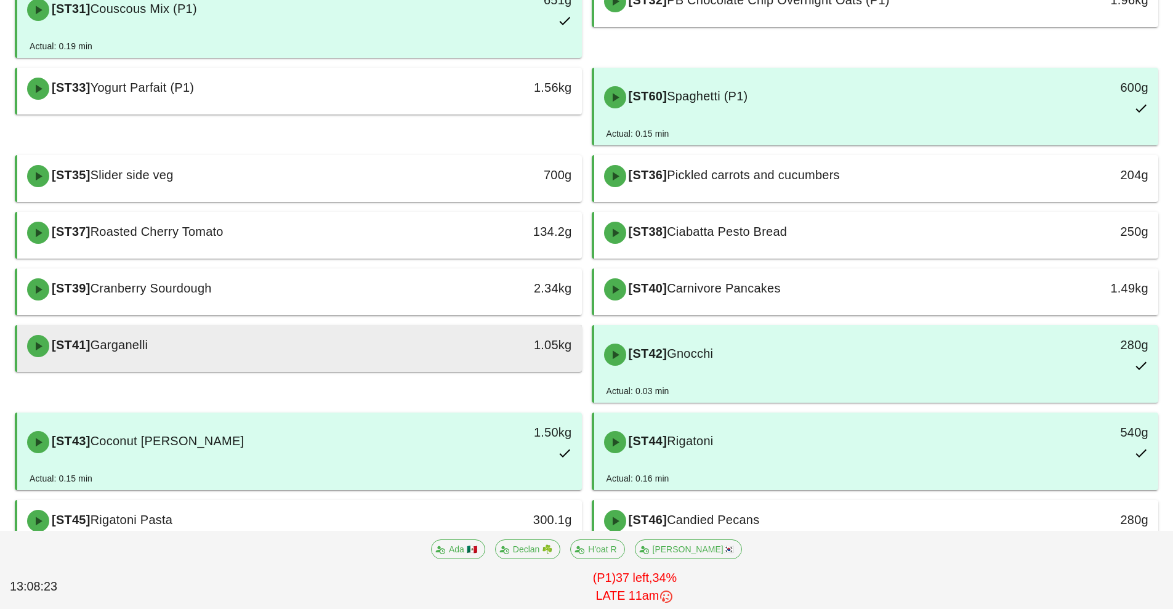
click at [434, 344] on div "[ST41] Garganelli" at bounding box center [229, 346] width 419 height 37
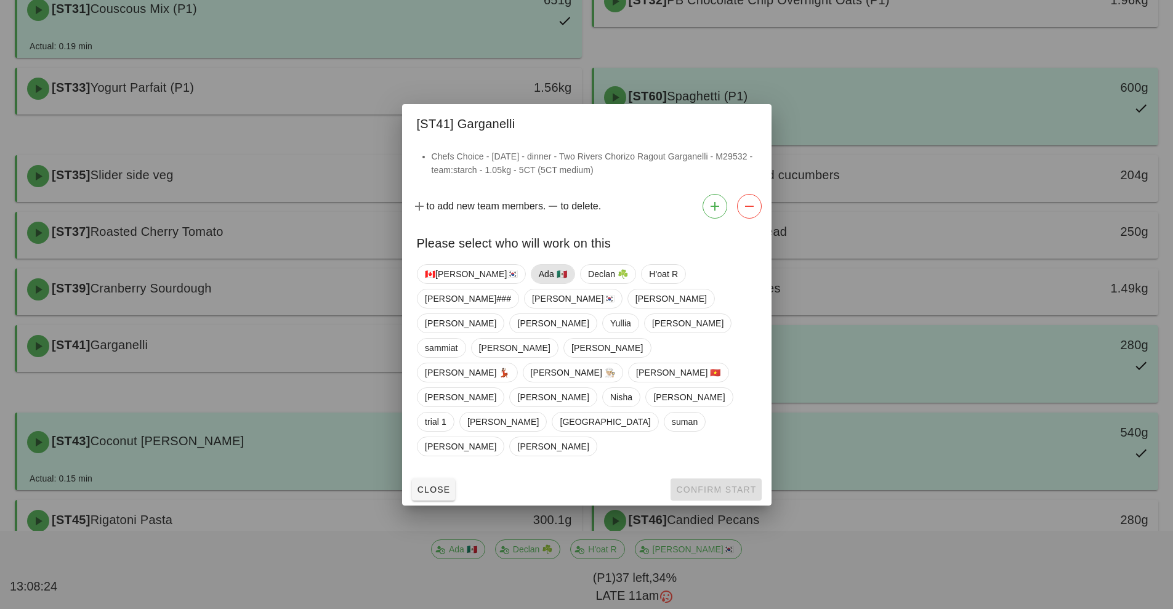
click at [538, 283] on span "Ada 🇲🇽" at bounding box center [552, 274] width 28 height 18
click at [703, 485] on span "Confirm Start" at bounding box center [716, 490] width 81 height 10
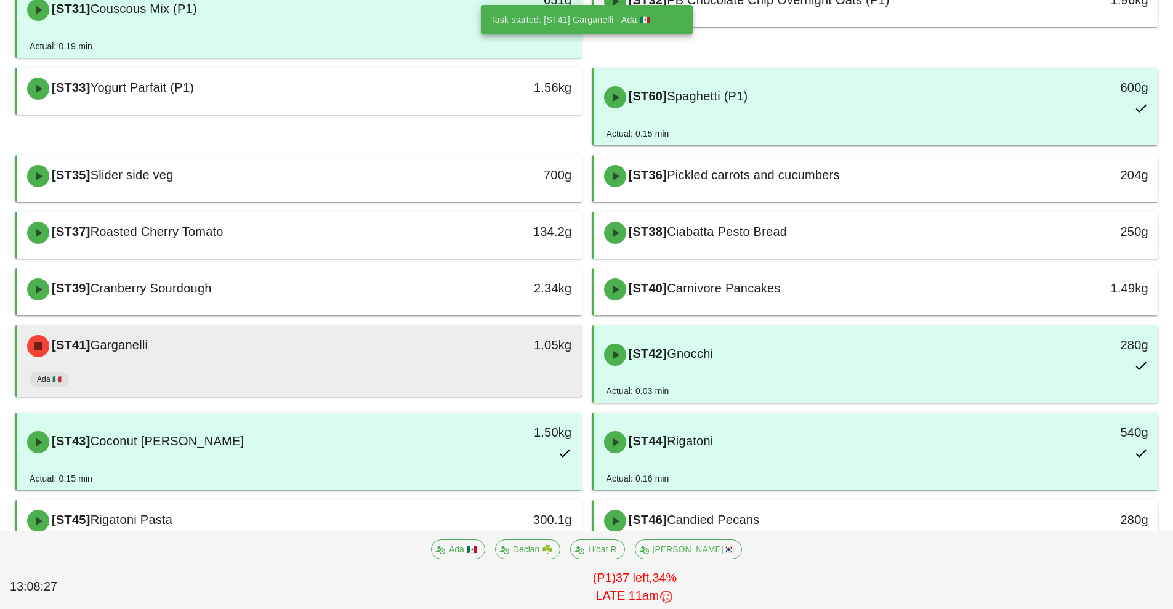
click at [471, 371] on div "Ada 🇲🇽" at bounding box center [300, 382] width 540 height 30
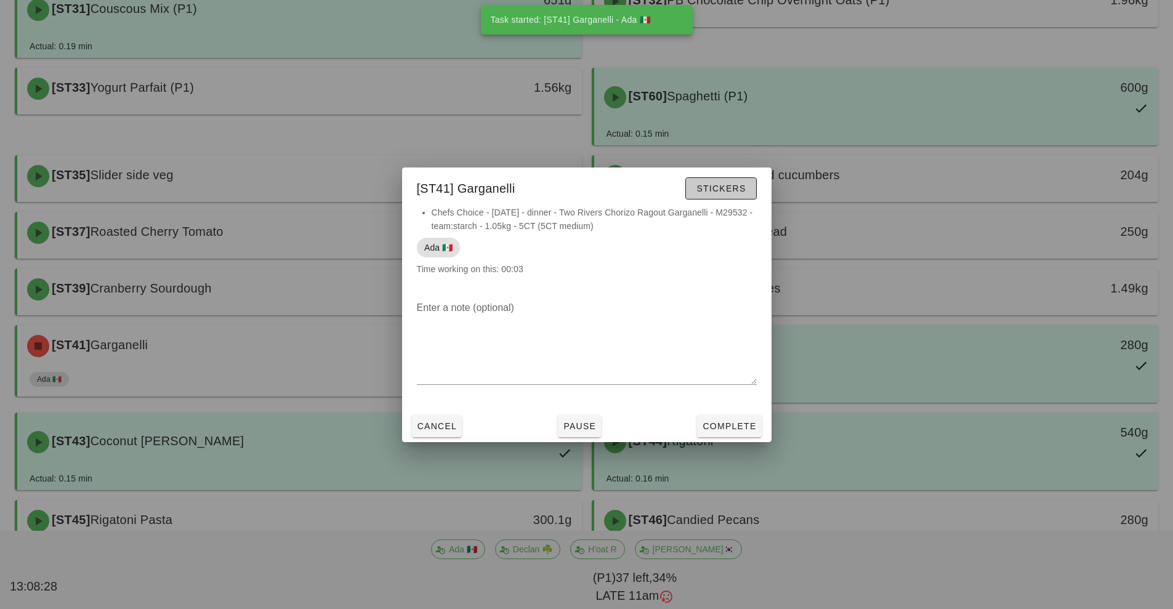
click at [730, 185] on span "Stickers" at bounding box center [721, 189] width 50 height 10
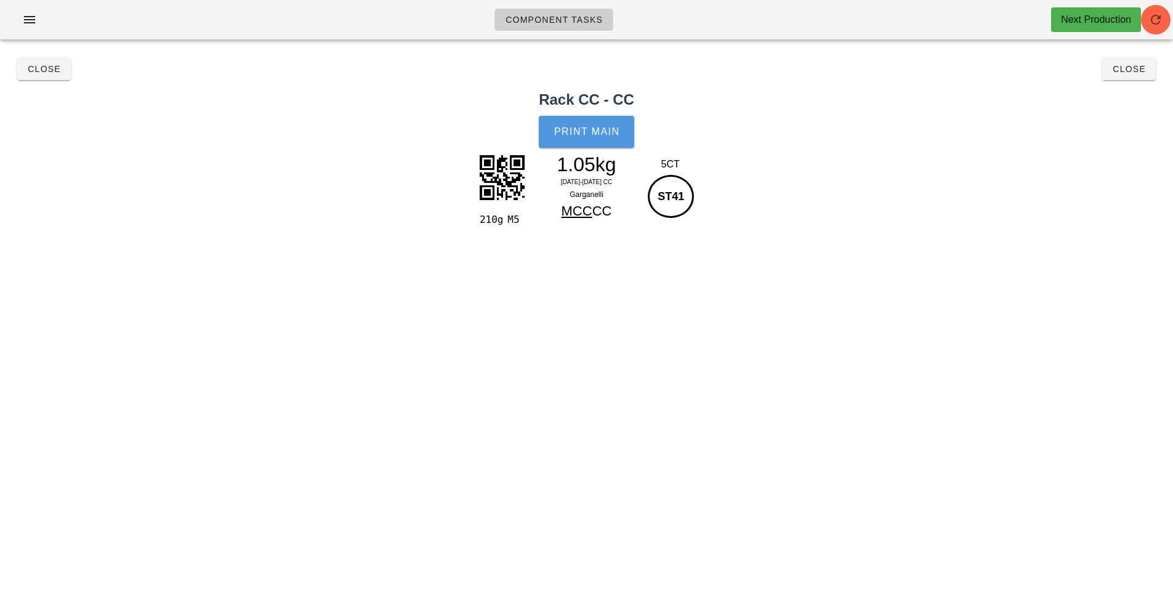
click at [600, 137] on button "Print Main" at bounding box center [586, 132] width 95 height 32
click at [1114, 76] on button "Close" at bounding box center [1129, 69] width 54 height 22
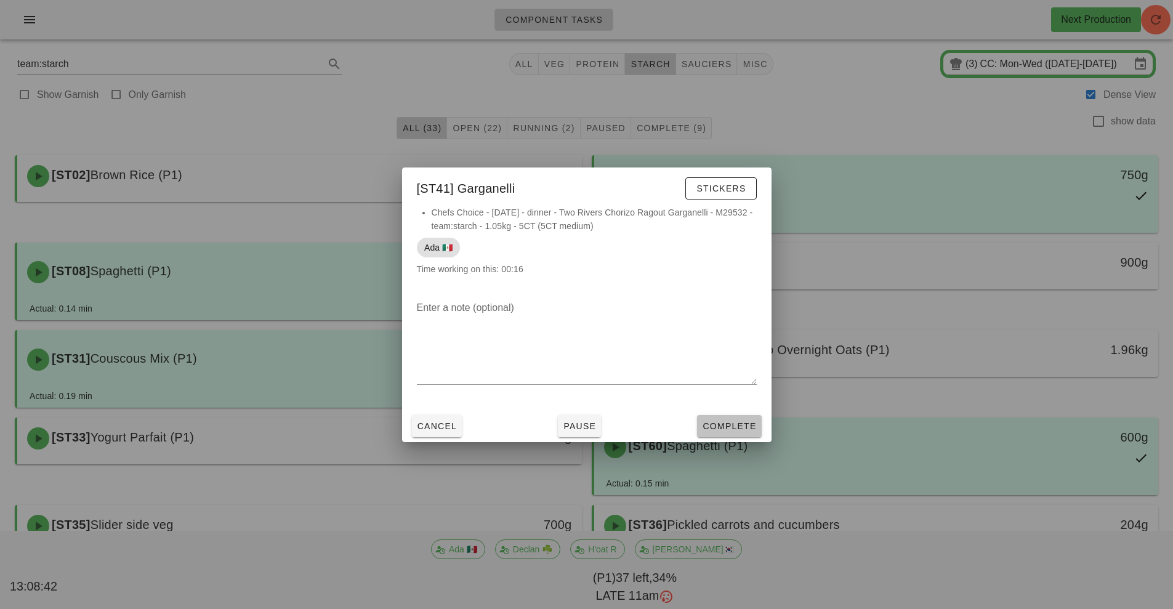
click at [741, 424] on span "Complete" at bounding box center [729, 426] width 54 height 10
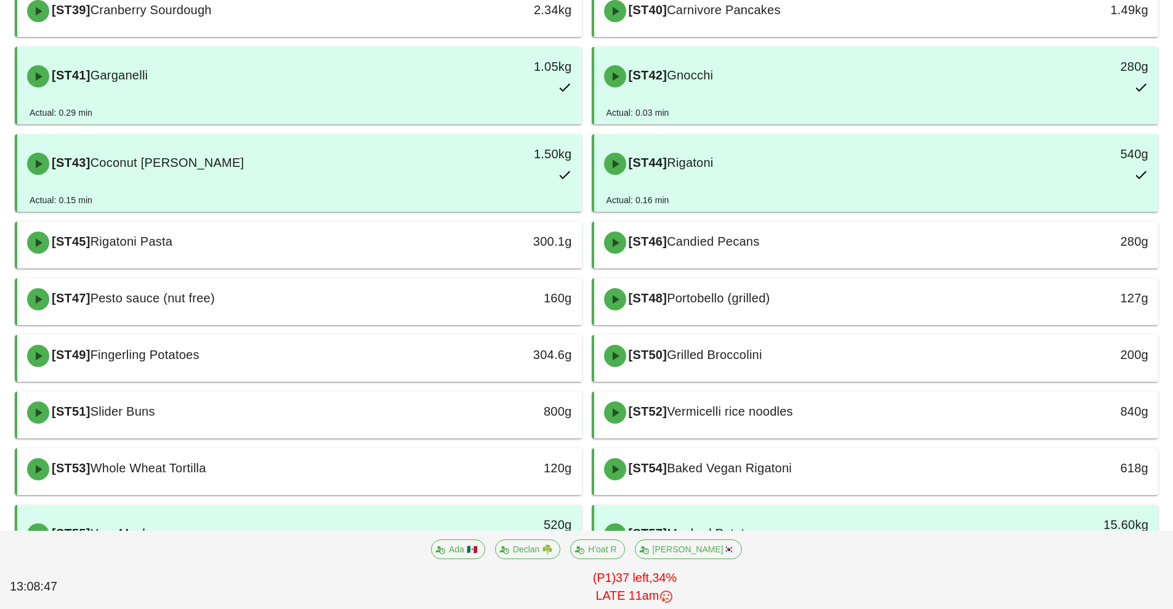
scroll to position [630, 0]
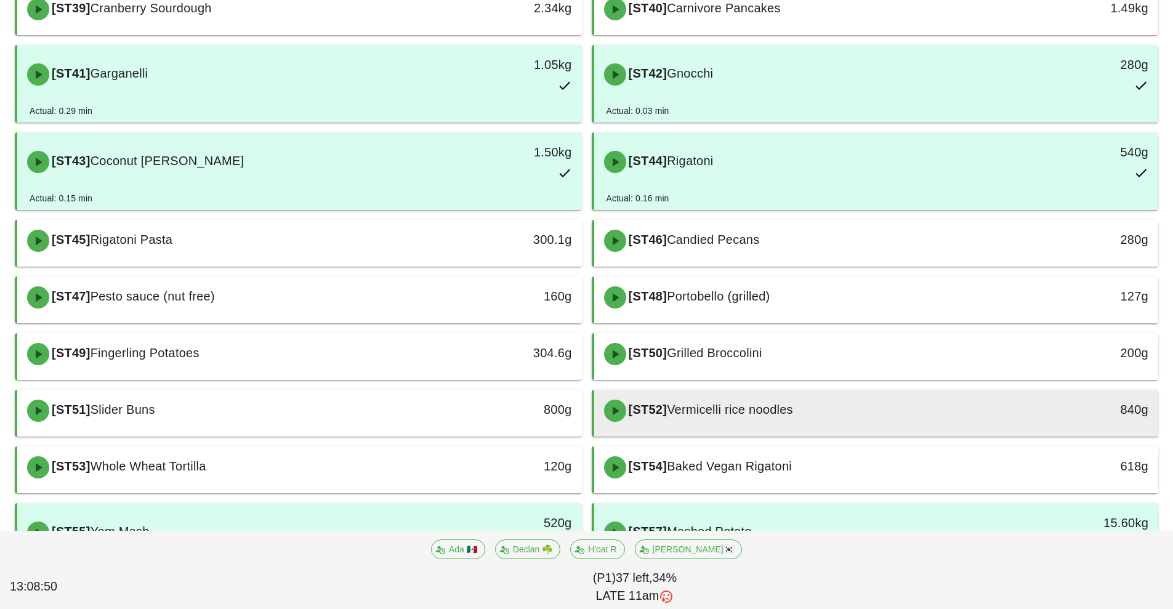
click at [845, 415] on div "[ST52] Vermicelli rice noodles" at bounding box center [806, 410] width 419 height 37
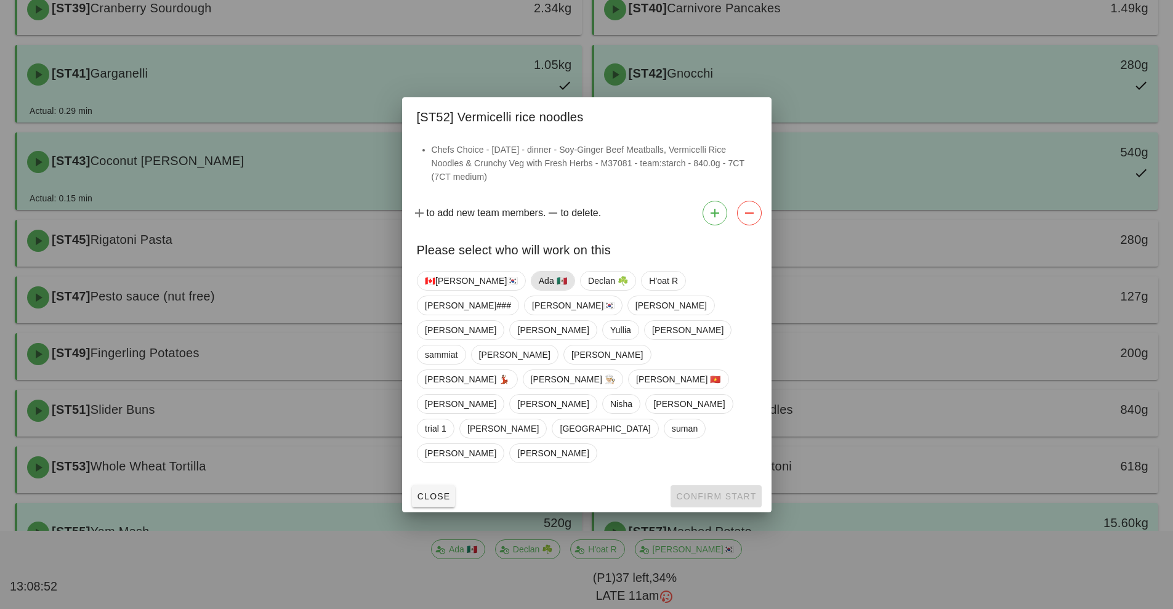
click at [538, 290] on span "Ada 🇲🇽" at bounding box center [552, 281] width 28 height 18
click at [689, 491] on span "Confirm Start" at bounding box center [716, 496] width 81 height 10
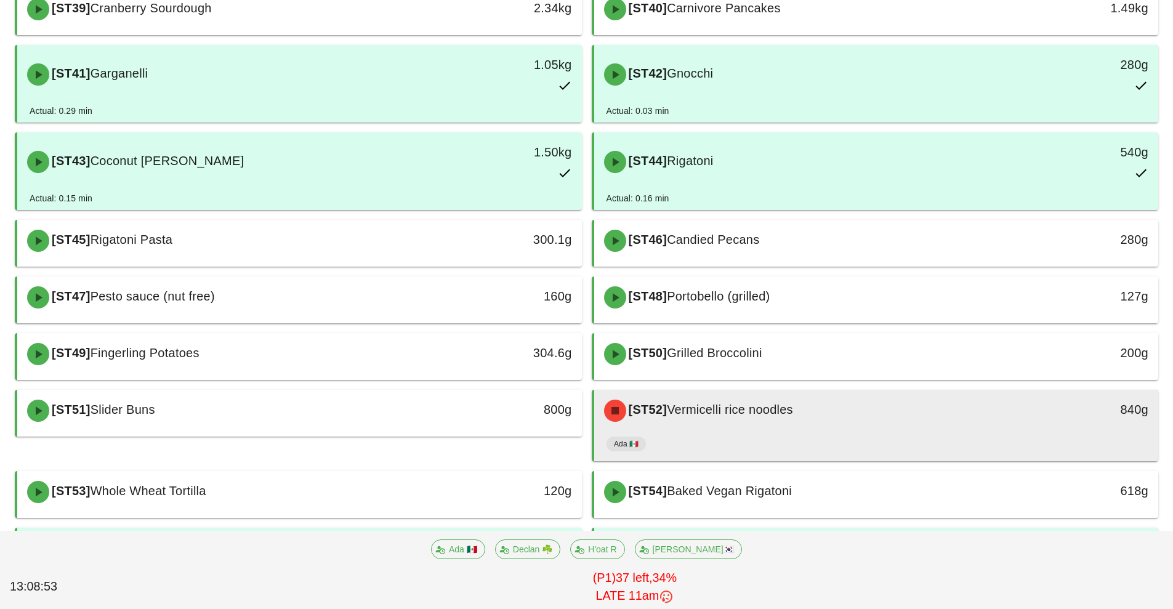
click at [846, 423] on div "[ST52] Vermicelli rice noodles" at bounding box center [806, 410] width 419 height 37
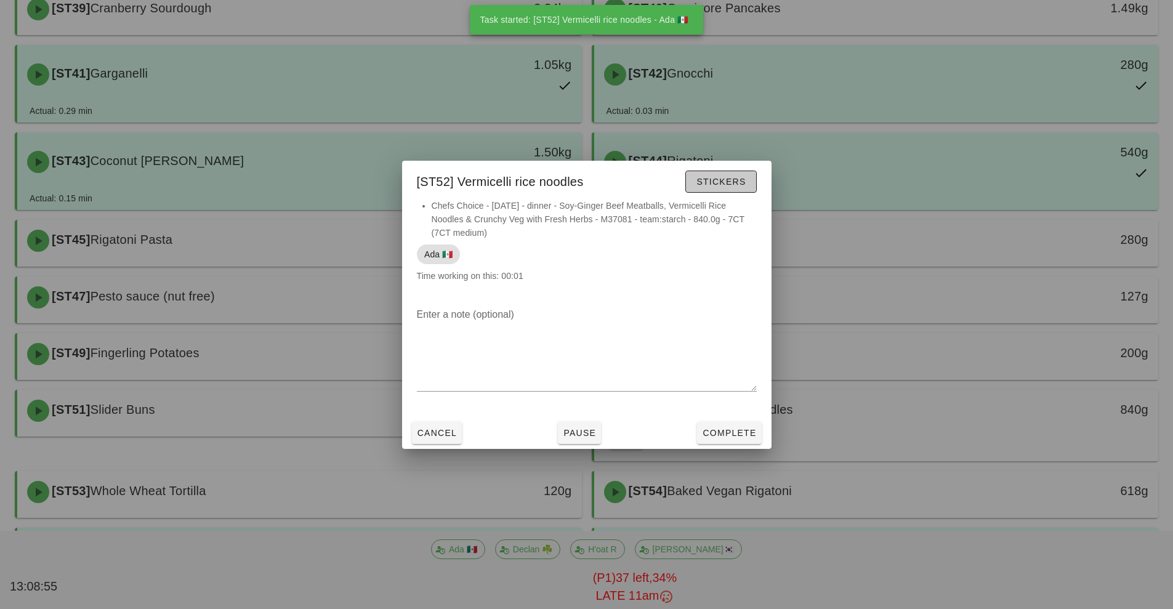
click at [720, 185] on span "Stickers" at bounding box center [721, 182] width 50 height 10
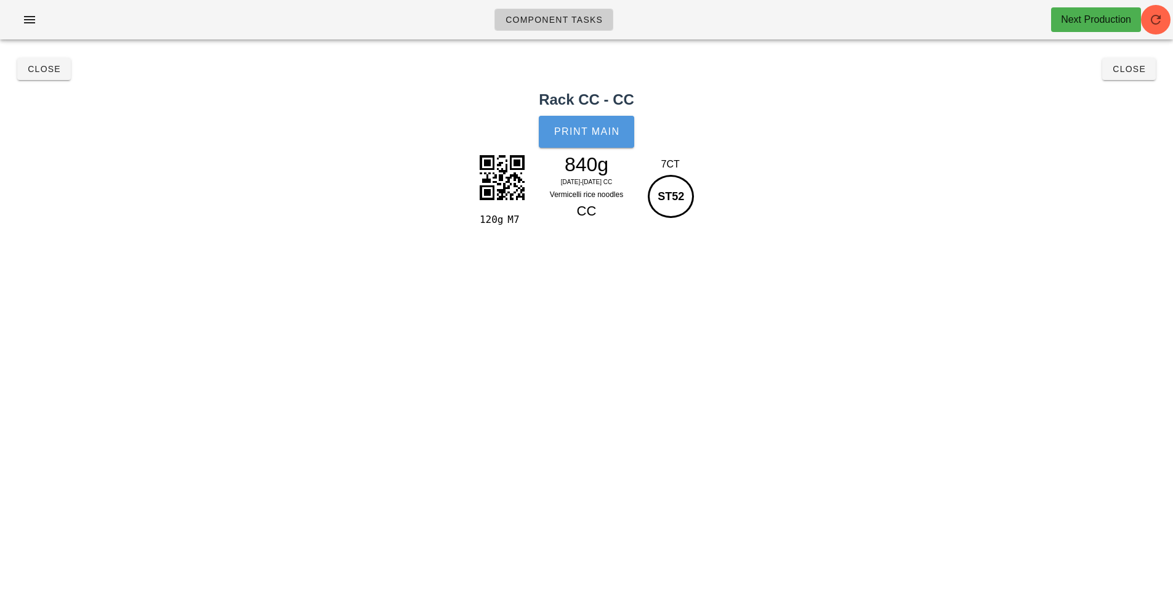
click at [587, 143] on button "Print Main" at bounding box center [586, 132] width 95 height 32
click at [1135, 69] on span "Close" at bounding box center [1129, 69] width 34 height 10
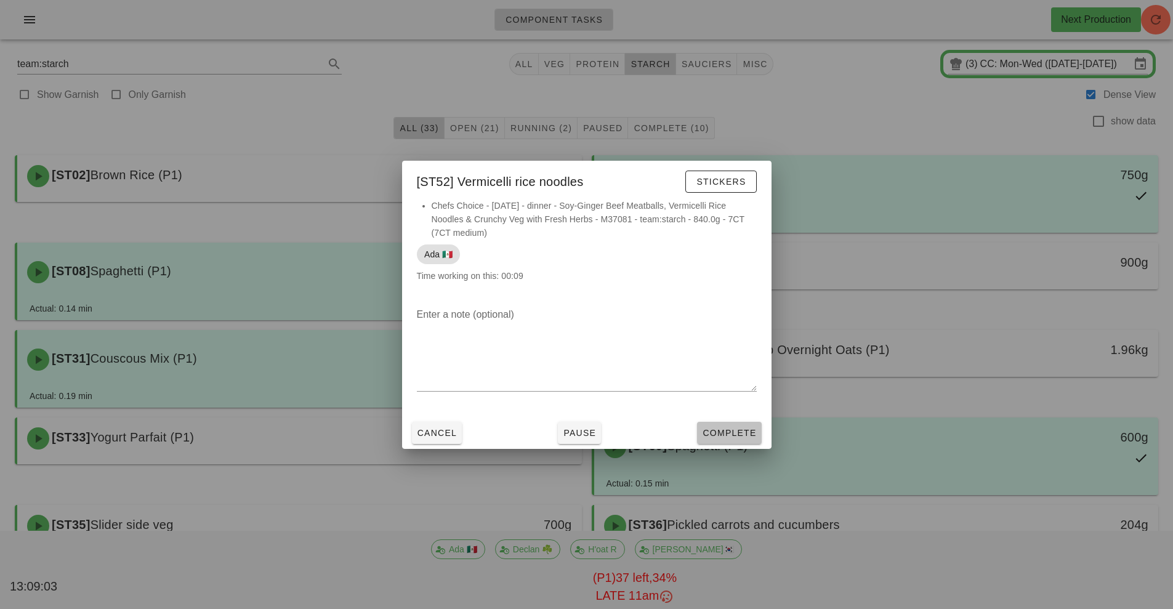
click at [741, 434] on span "Complete" at bounding box center [729, 433] width 54 height 10
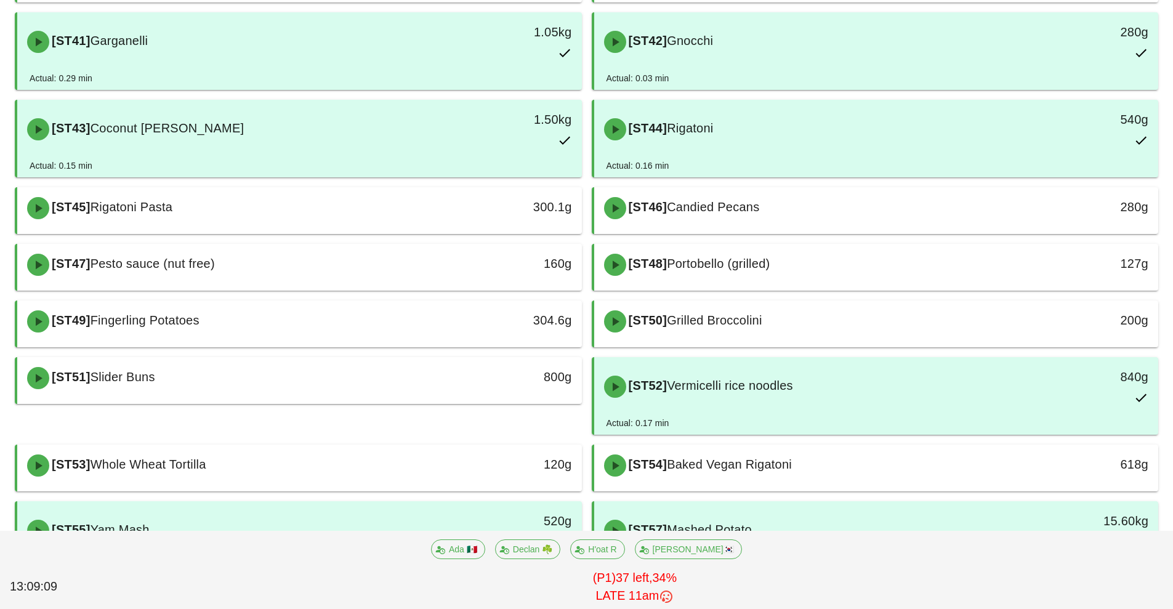
scroll to position [666, 0]
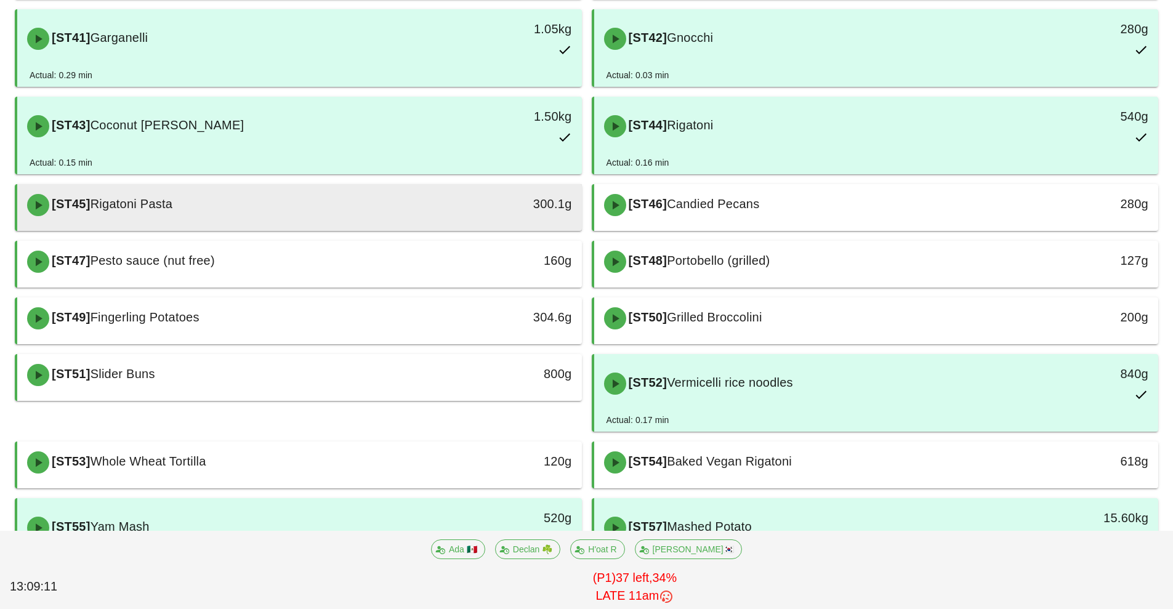
click at [361, 218] on div "[ST45] Rigatoni Pasta" at bounding box center [229, 205] width 419 height 37
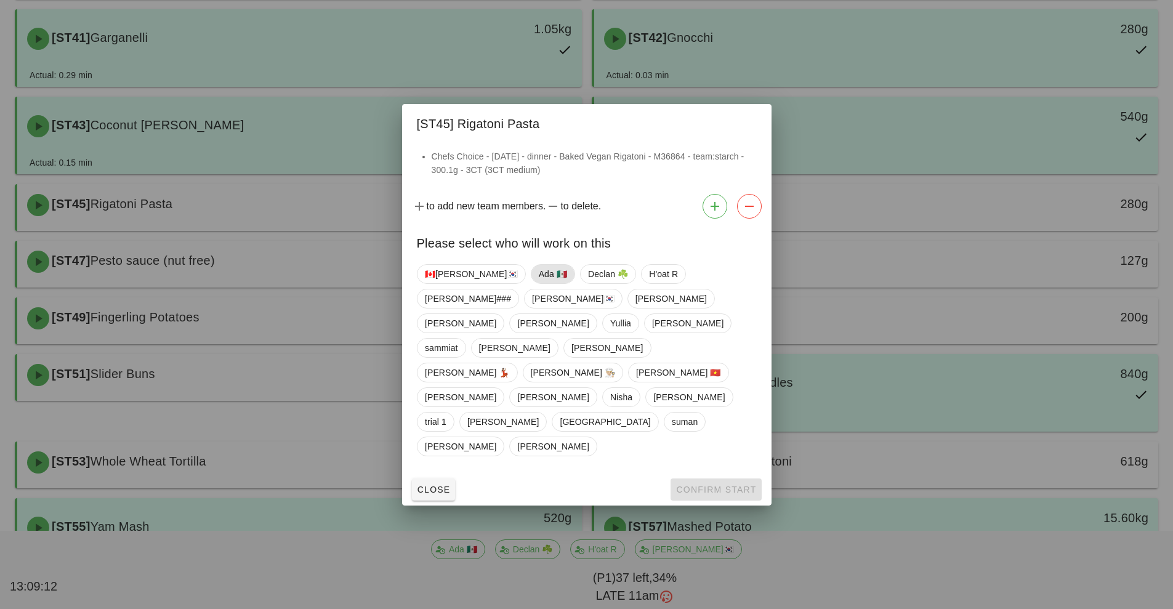
click at [538, 283] on span "Ada 🇲🇽" at bounding box center [552, 274] width 28 height 18
click at [709, 479] on button "Confirm Start" at bounding box center [716, 490] width 91 height 22
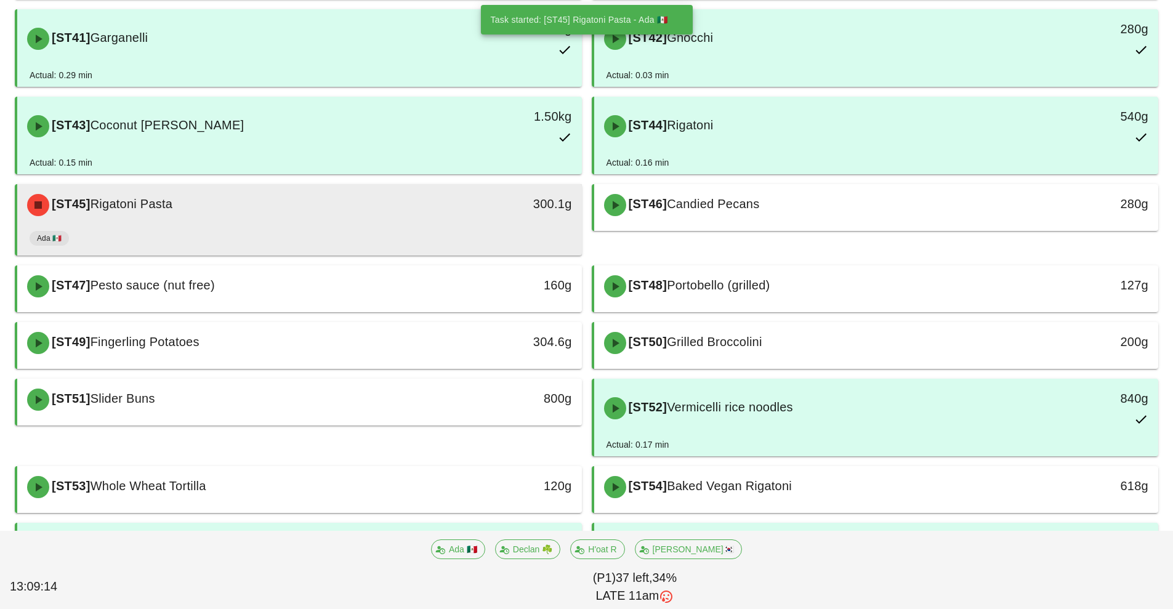
click at [429, 232] on div "Ada 🇲🇽" at bounding box center [300, 241] width 540 height 30
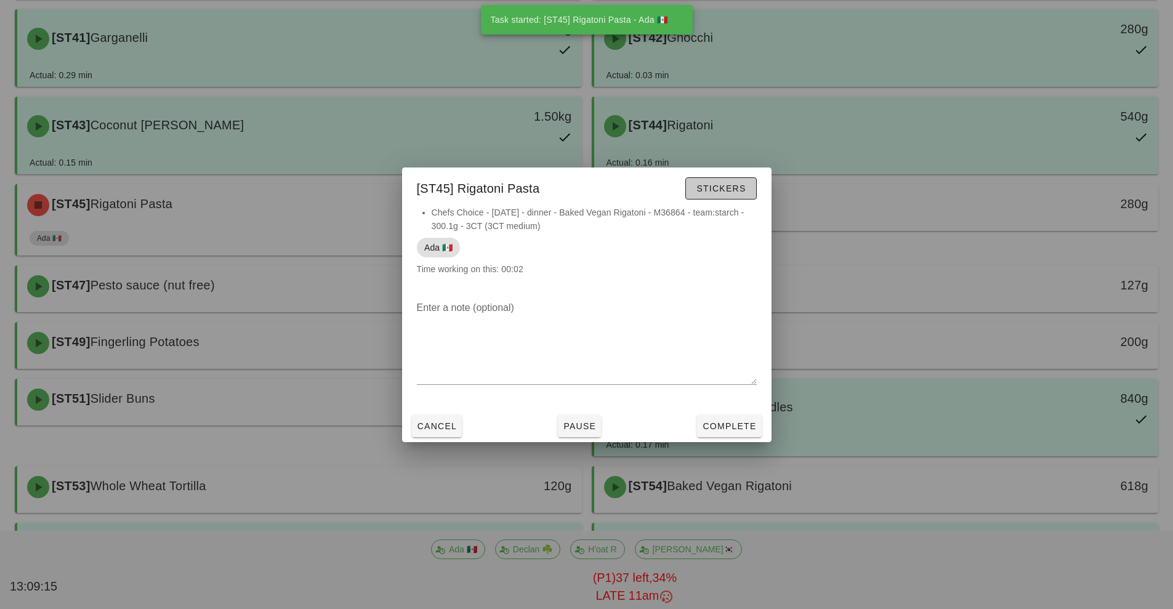
click at [726, 177] on button "Stickers" at bounding box center [720, 188] width 71 height 22
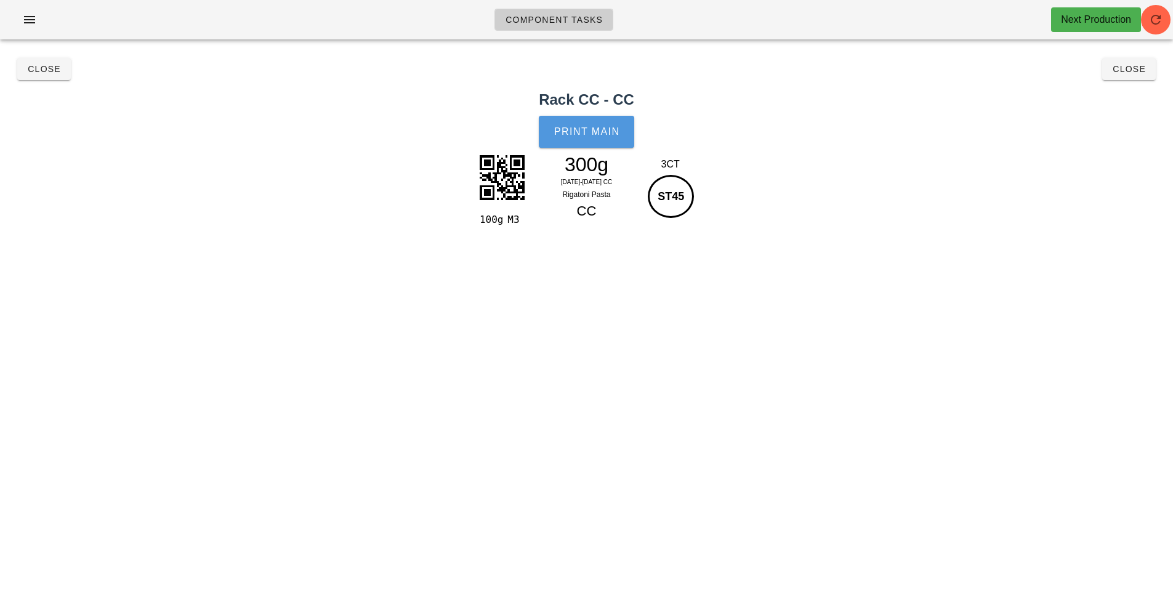
click at [602, 136] on span "Print Main" at bounding box center [587, 131] width 67 height 11
click at [1136, 69] on span "Close" at bounding box center [1129, 69] width 34 height 10
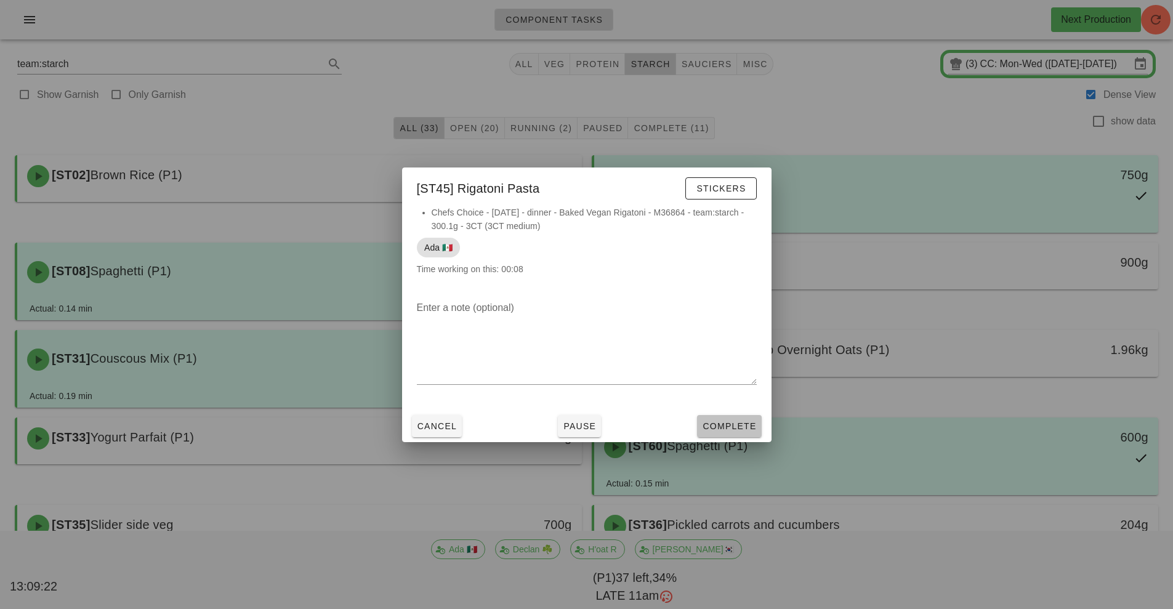
click at [730, 426] on span "Complete" at bounding box center [729, 426] width 54 height 10
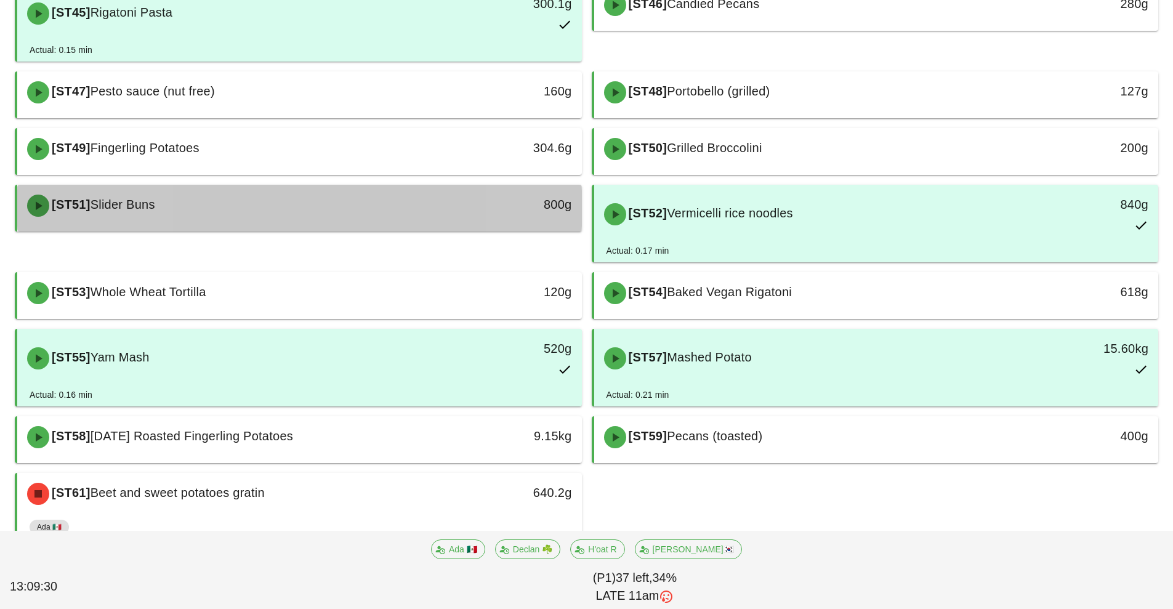
scroll to position [890, 0]
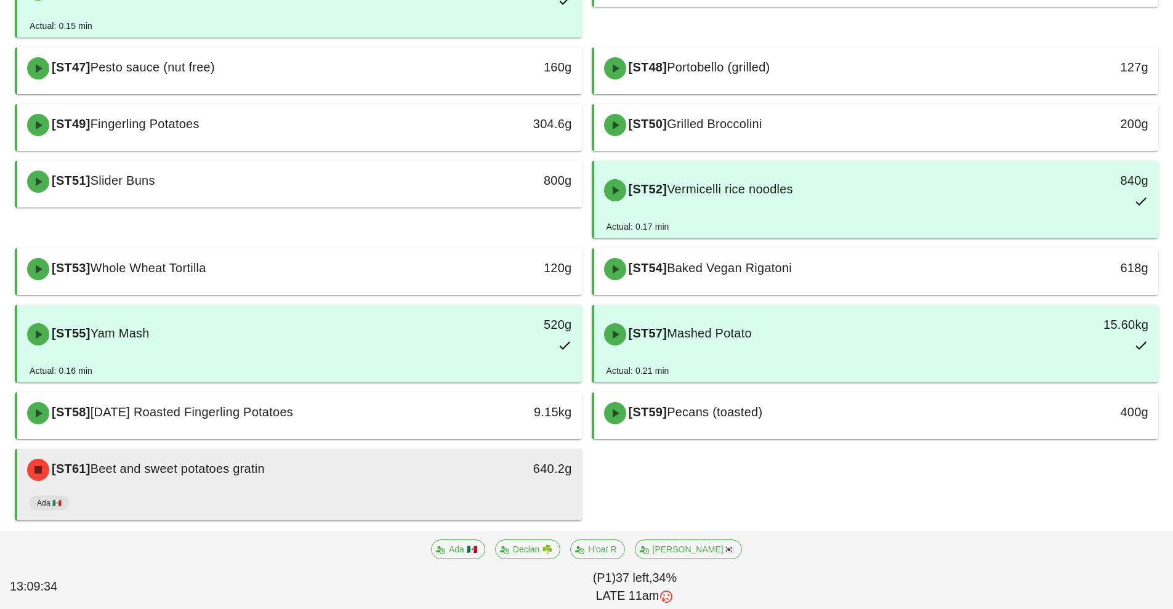
click at [439, 483] on div "[ST61] Beet and sweet potatoes gratin" at bounding box center [229, 469] width 419 height 37
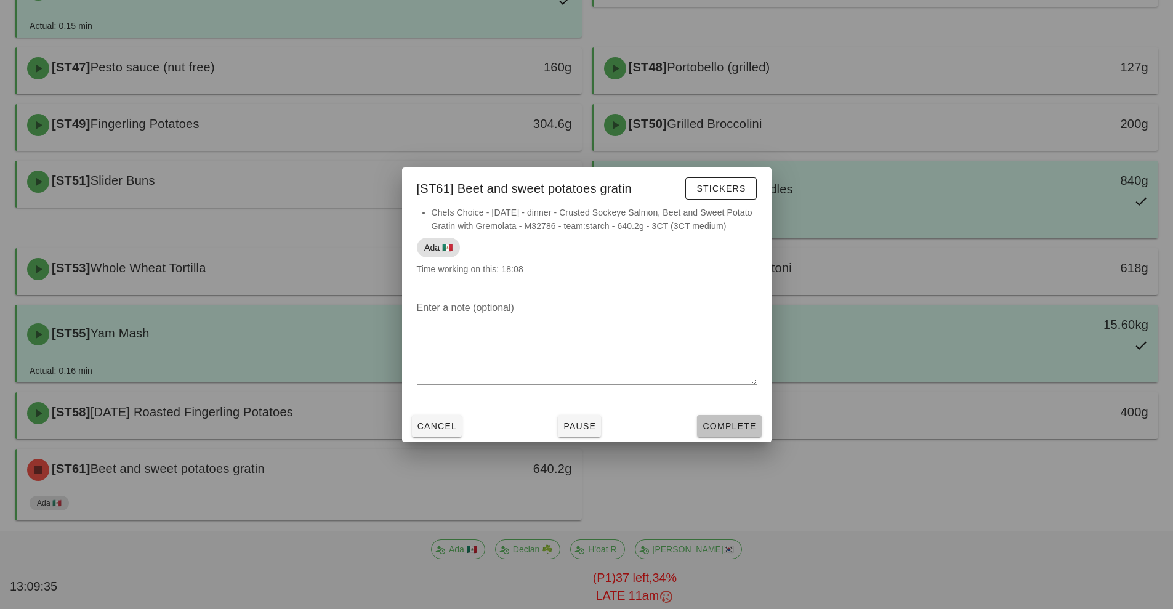
click at [744, 437] on button "Complete" at bounding box center [729, 426] width 64 height 22
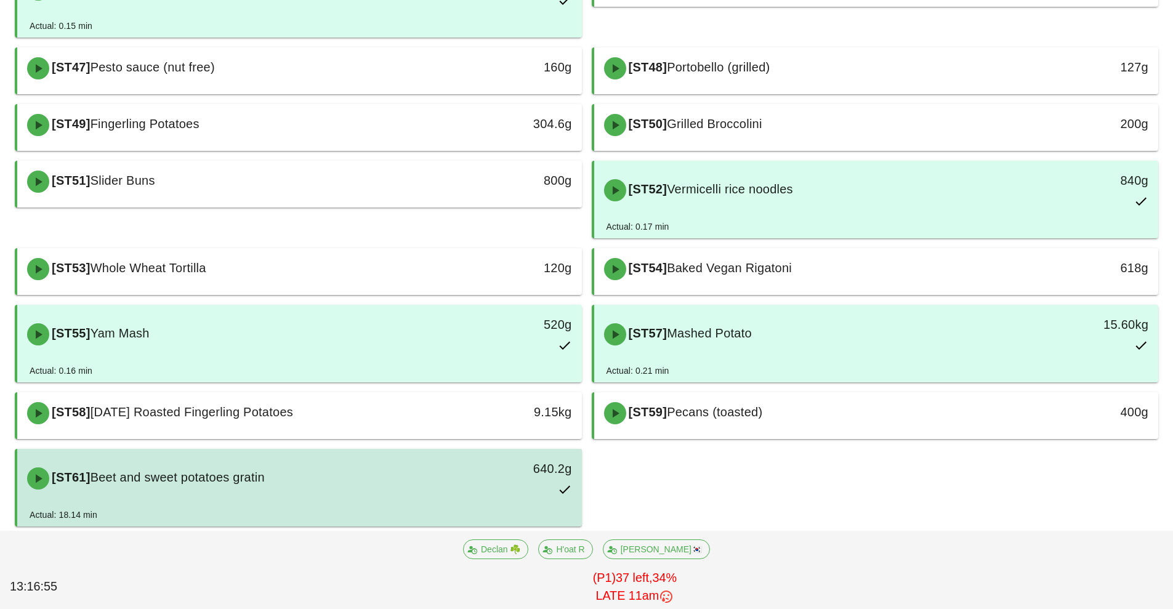
scroll to position [611, 0]
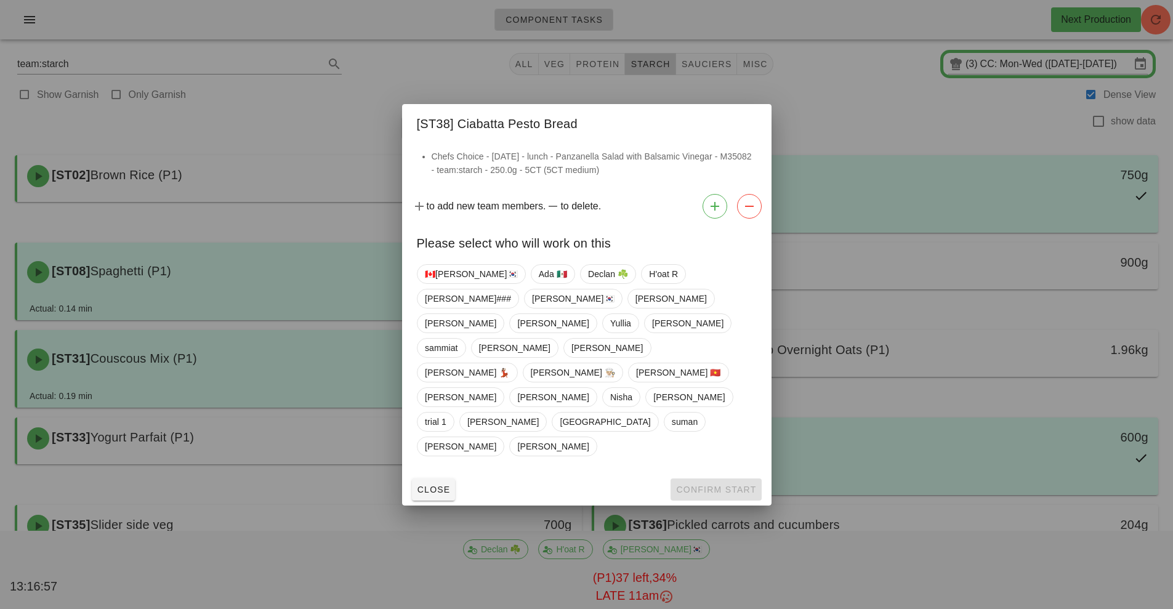
click at [817, 111] on div at bounding box center [586, 304] width 1173 height 609
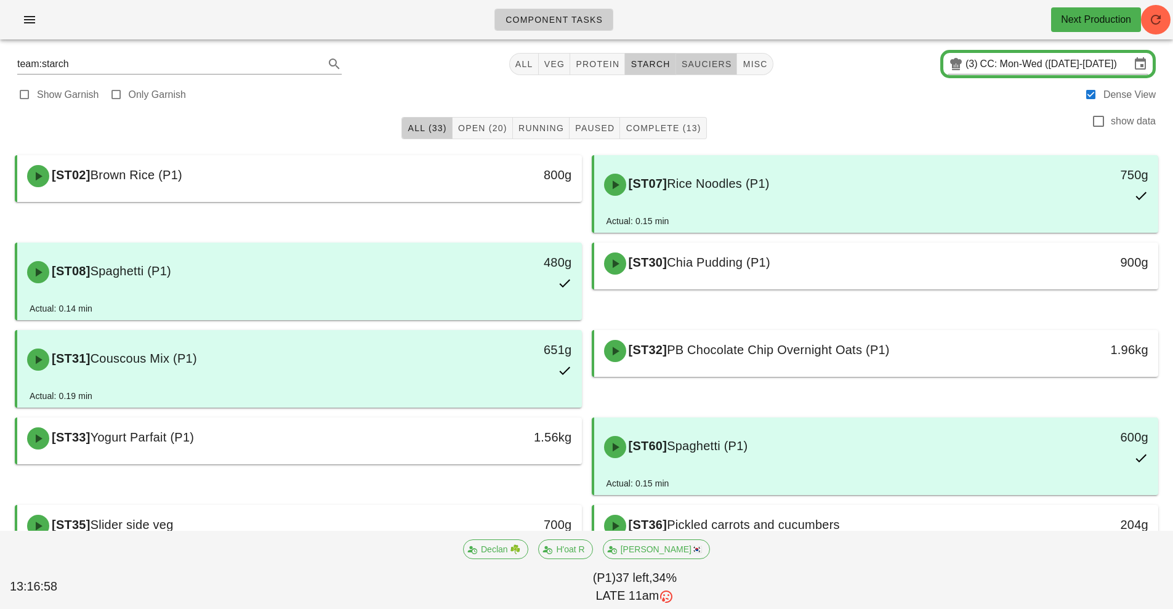
click at [708, 62] on span "sauciers" at bounding box center [706, 64] width 51 height 10
type input "team:sauciers"
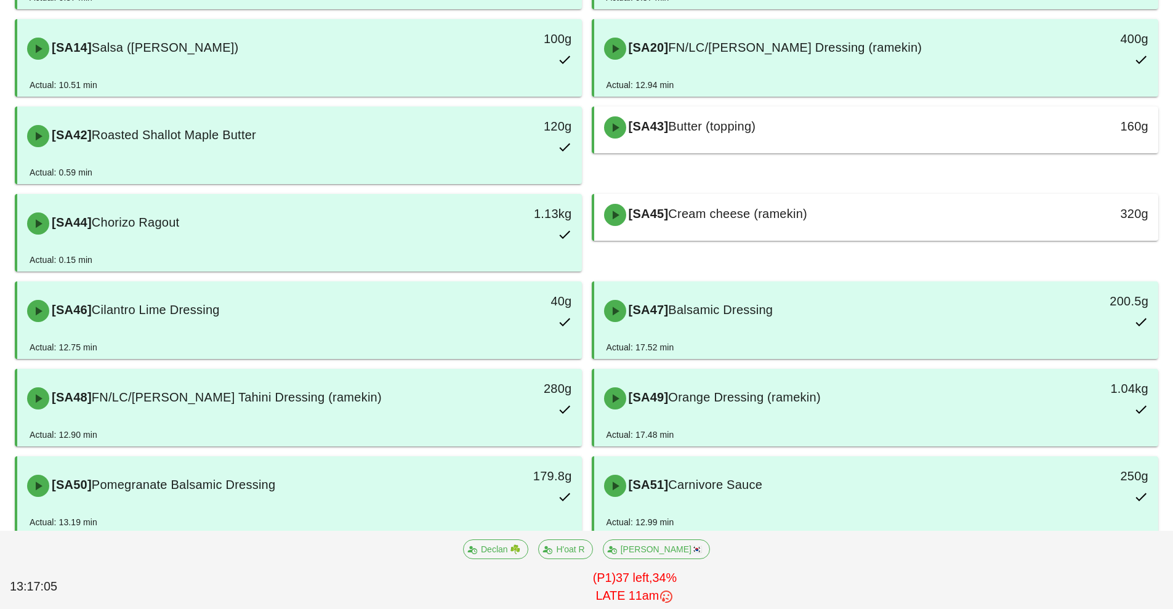
scroll to position [661, 0]
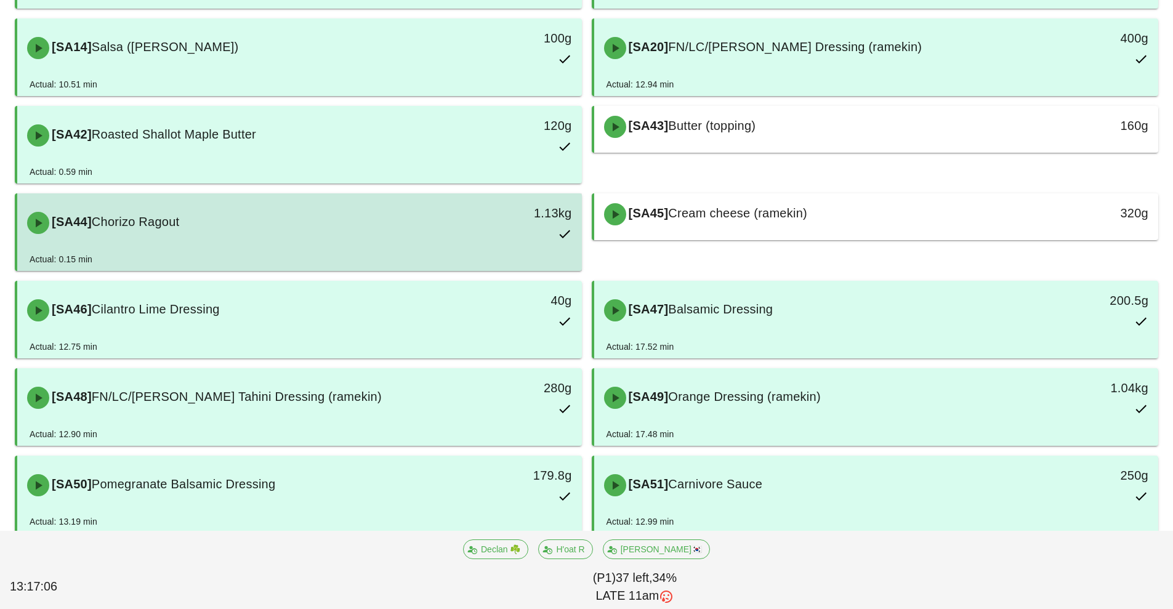
click at [286, 245] on div "[SA44] Chorizo Ragout 1.13kg" at bounding box center [300, 223] width 560 height 54
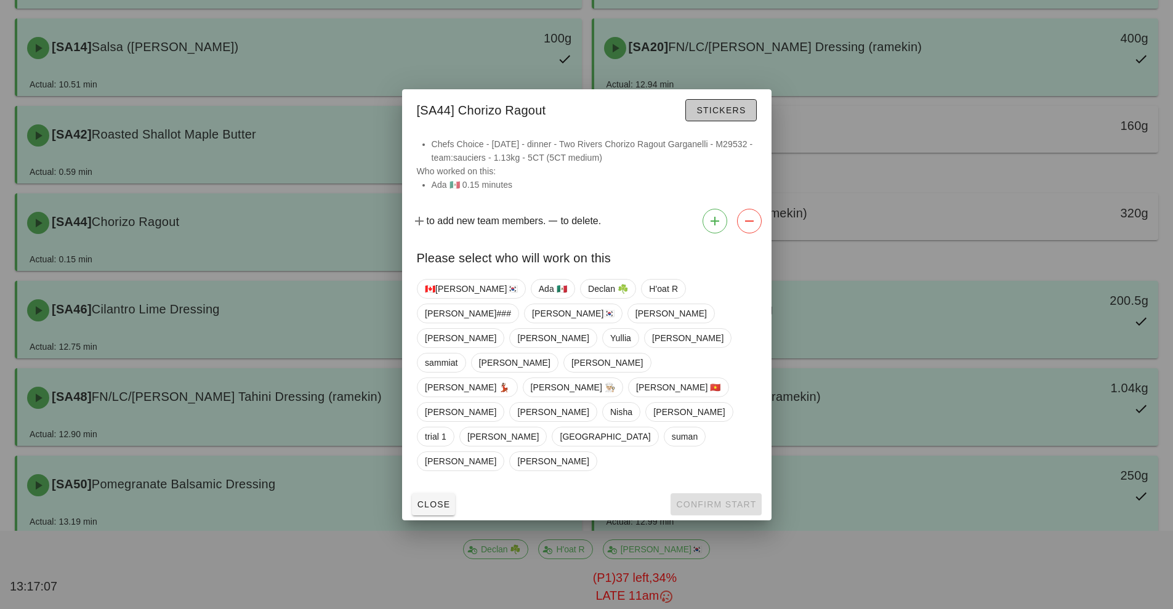
click at [729, 115] on span "Stickers" at bounding box center [721, 110] width 50 height 10
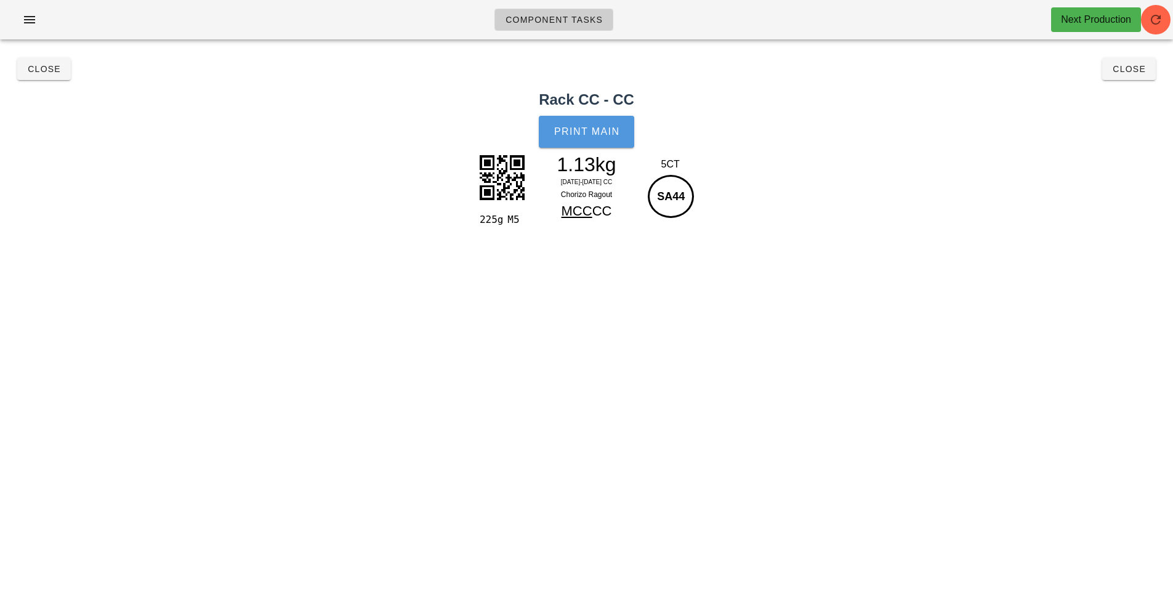
click at [597, 132] on span "Print Main" at bounding box center [587, 131] width 67 height 11
click at [1138, 69] on span "Close" at bounding box center [1129, 69] width 34 height 10
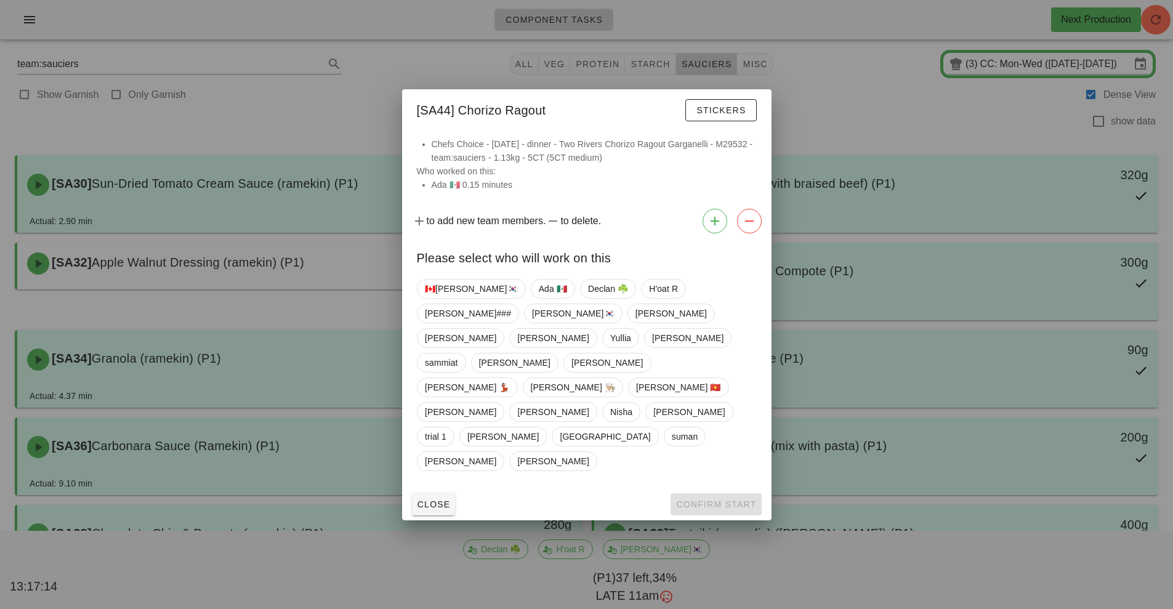
click at [894, 282] on div at bounding box center [586, 304] width 1173 height 609
